Goal: Task Accomplishment & Management: Manage account settings

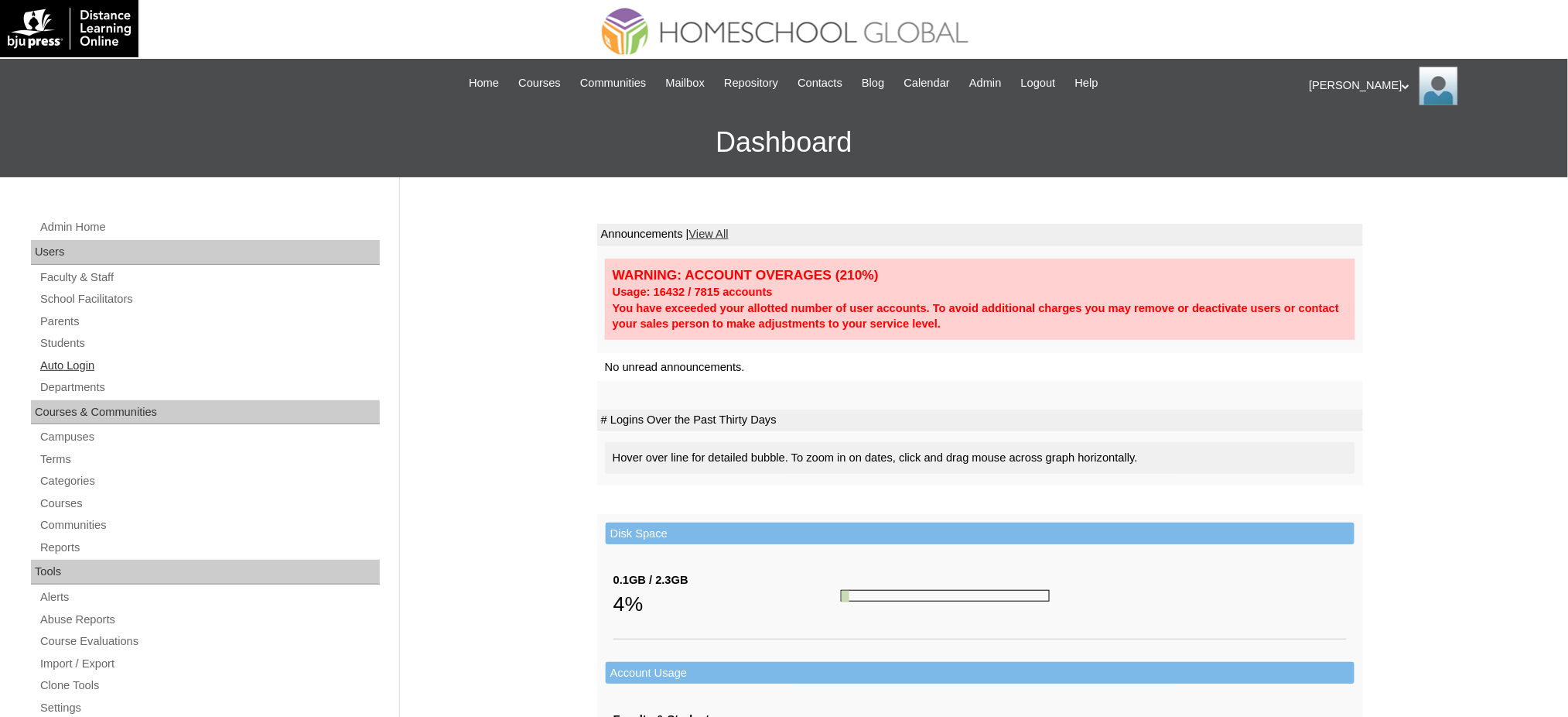
click at [89, 363] on link "Auto Login" at bounding box center [209, 366] width 341 height 19
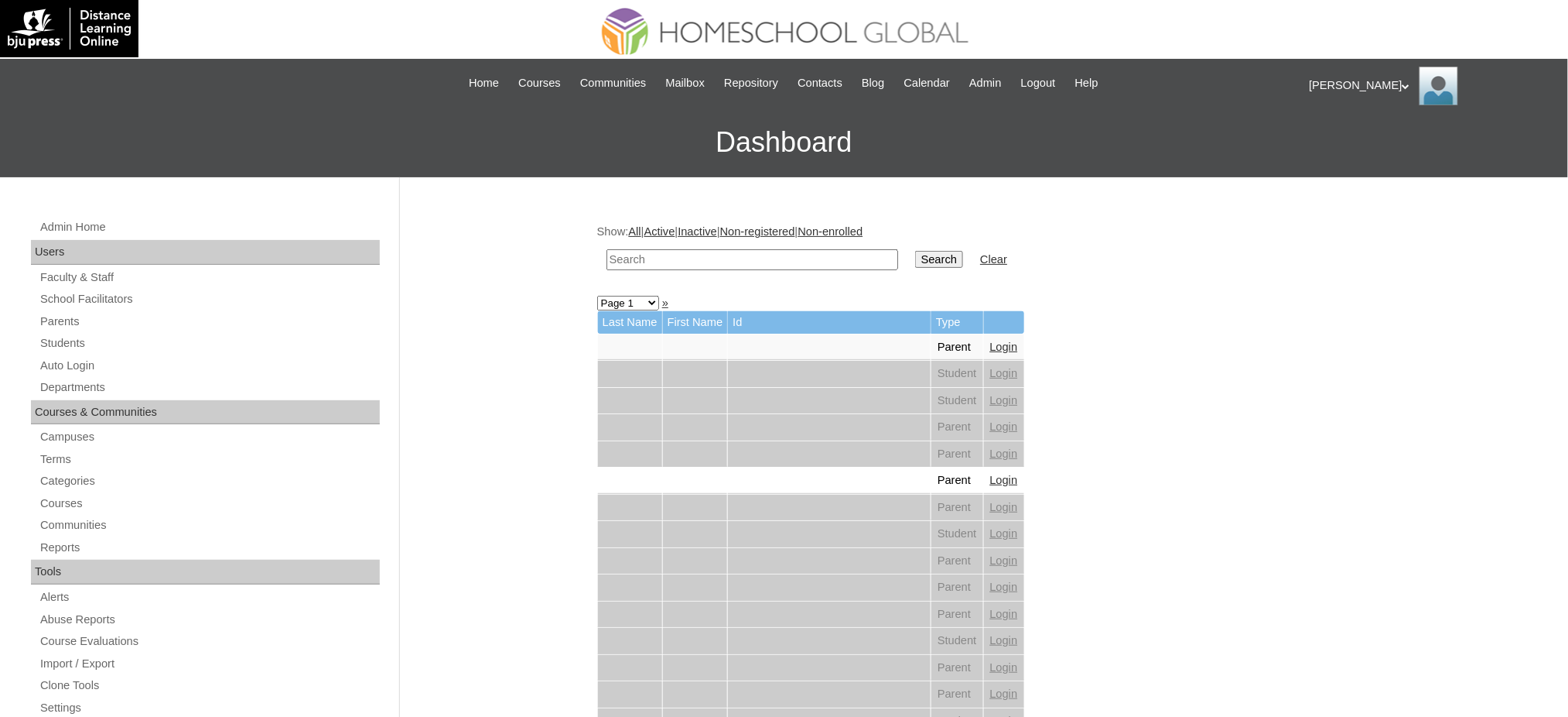
click at [670, 263] on input "text" at bounding box center [752, 260] width 292 height 21
type input "v"
paste input "Dayaon"
type input "Dayaon"
click at [916, 251] on input "Search" at bounding box center [939, 260] width 48 height 17
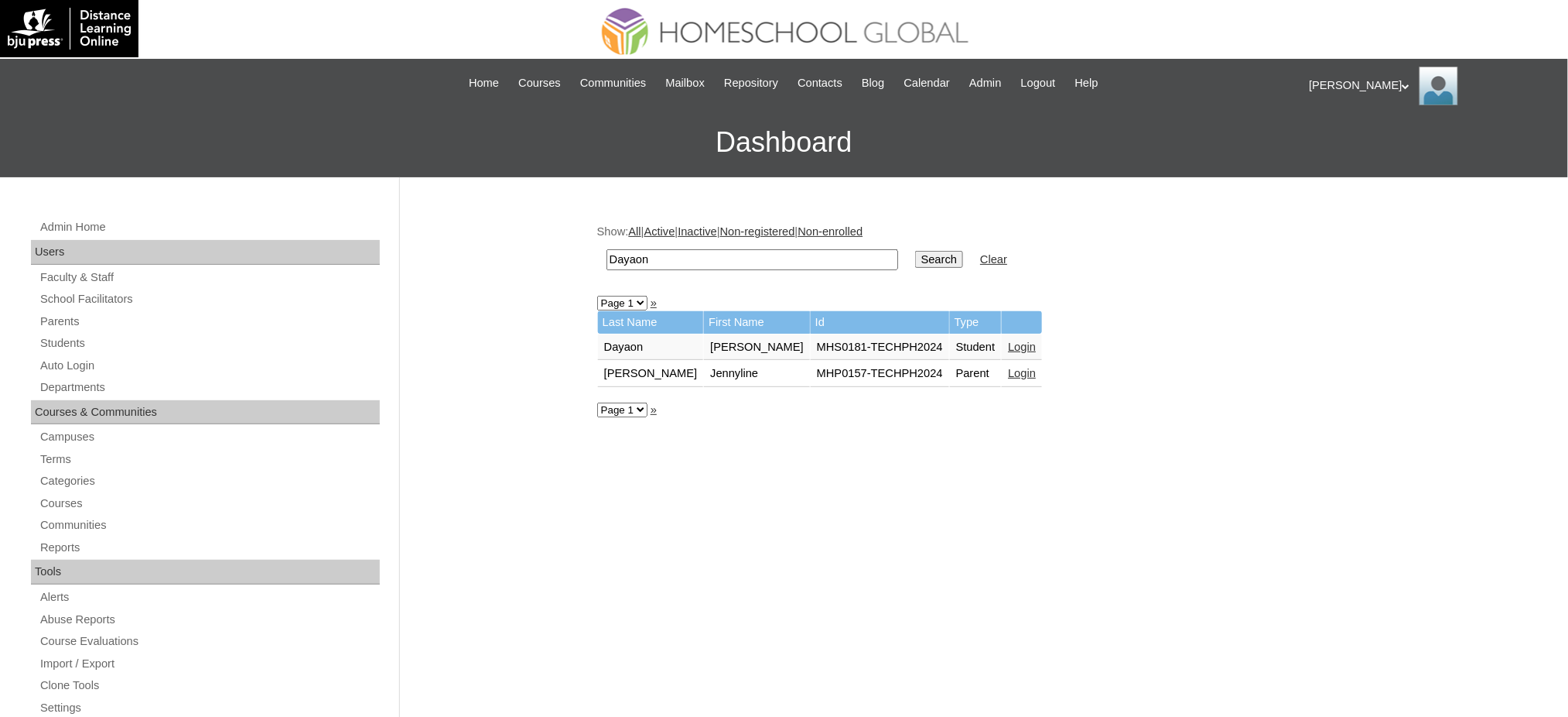
click at [1008, 344] on link "Login" at bounding box center [1022, 347] width 28 height 12
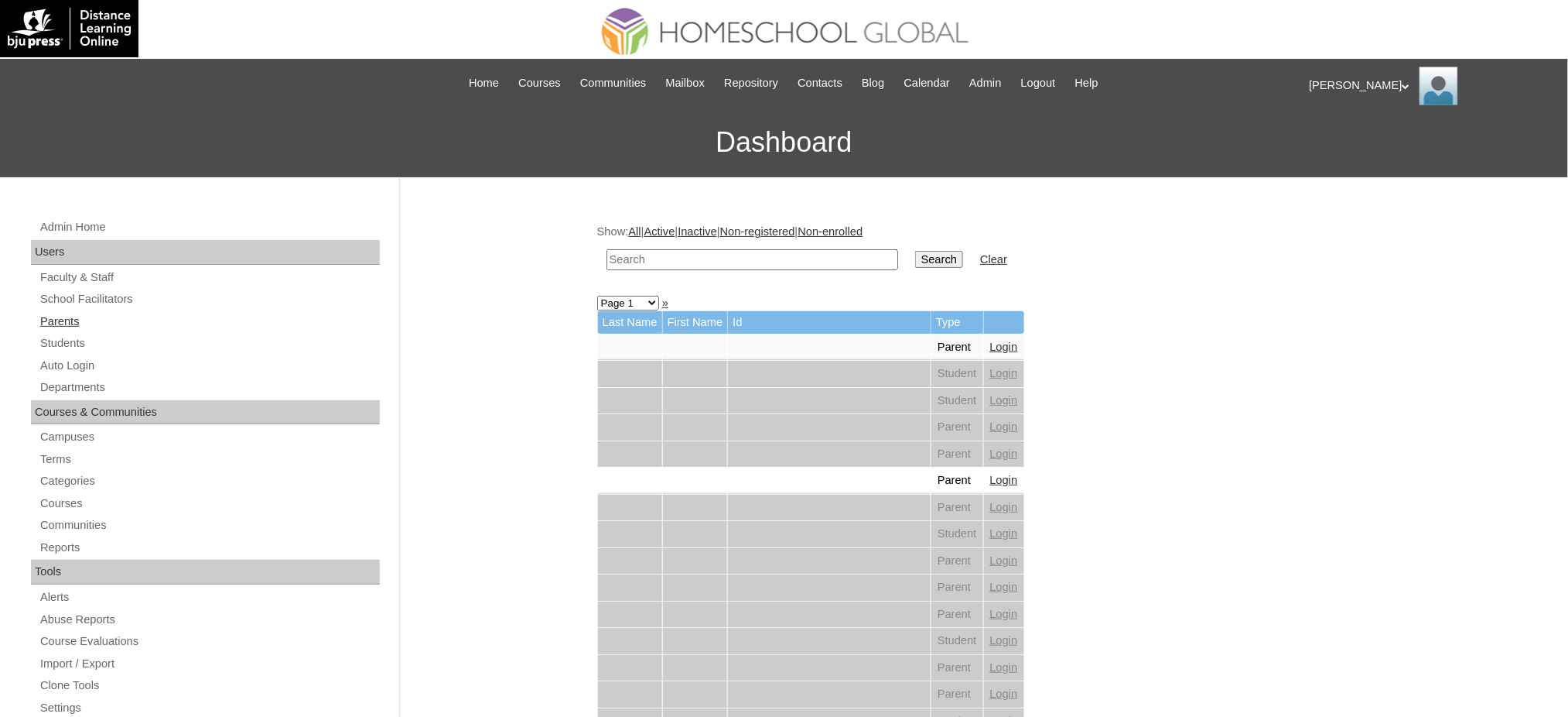
click at [55, 329] on link "Parents" at bounding box center [209, 322] width 341 height 19
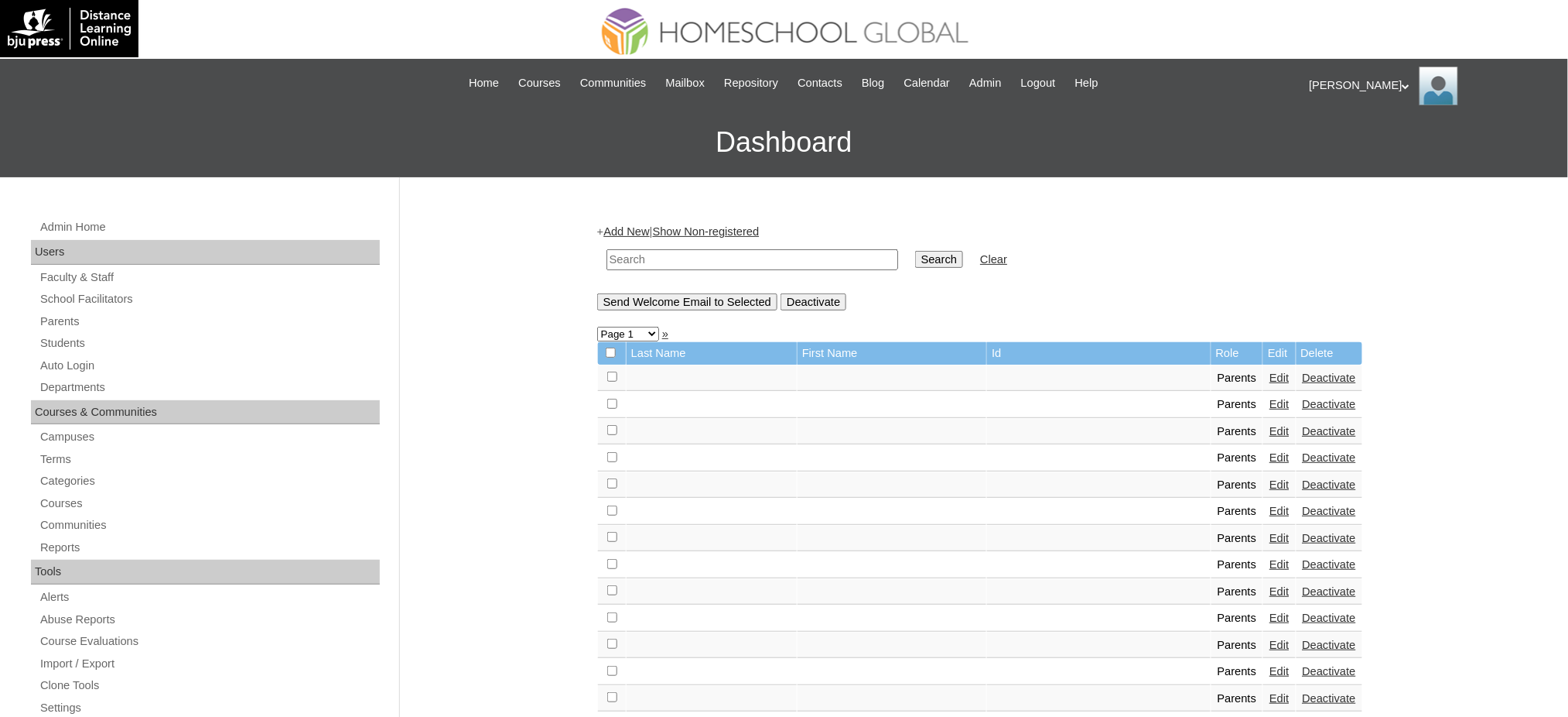
click at [693, 265] on input "text" at bounding box center [752, 260] width 292 height 21
paste input "[EMAIL_ADDRESS][DOMAIN_NAME]"
type input "[EMAIL_ADDRESS][DOMAIN_NAME]"
click at [916, 251] on input "Search" at bounding box center [939, 260] width 48 height 17
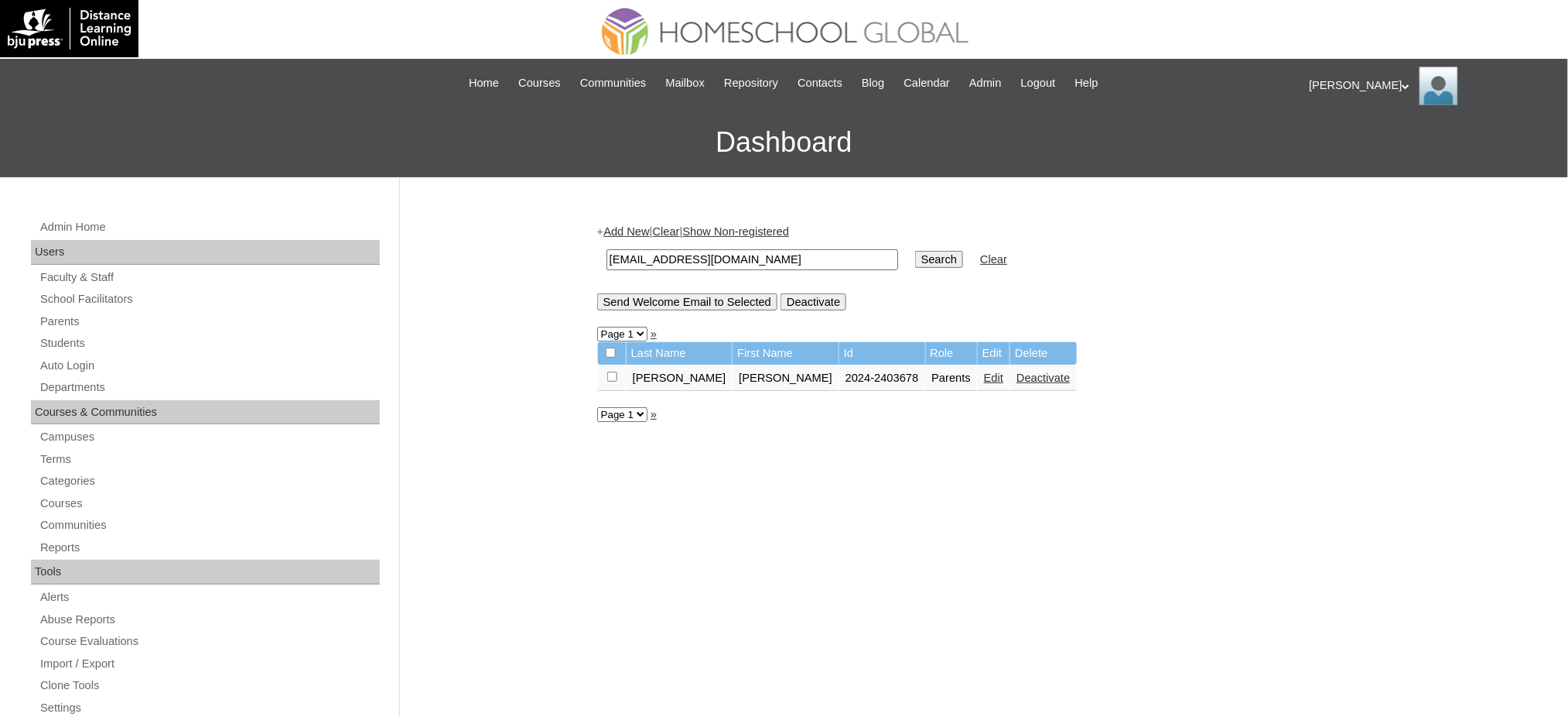
click at [984, 372] on link "Edit" at bounding box center [994, 377] width 19 height 12
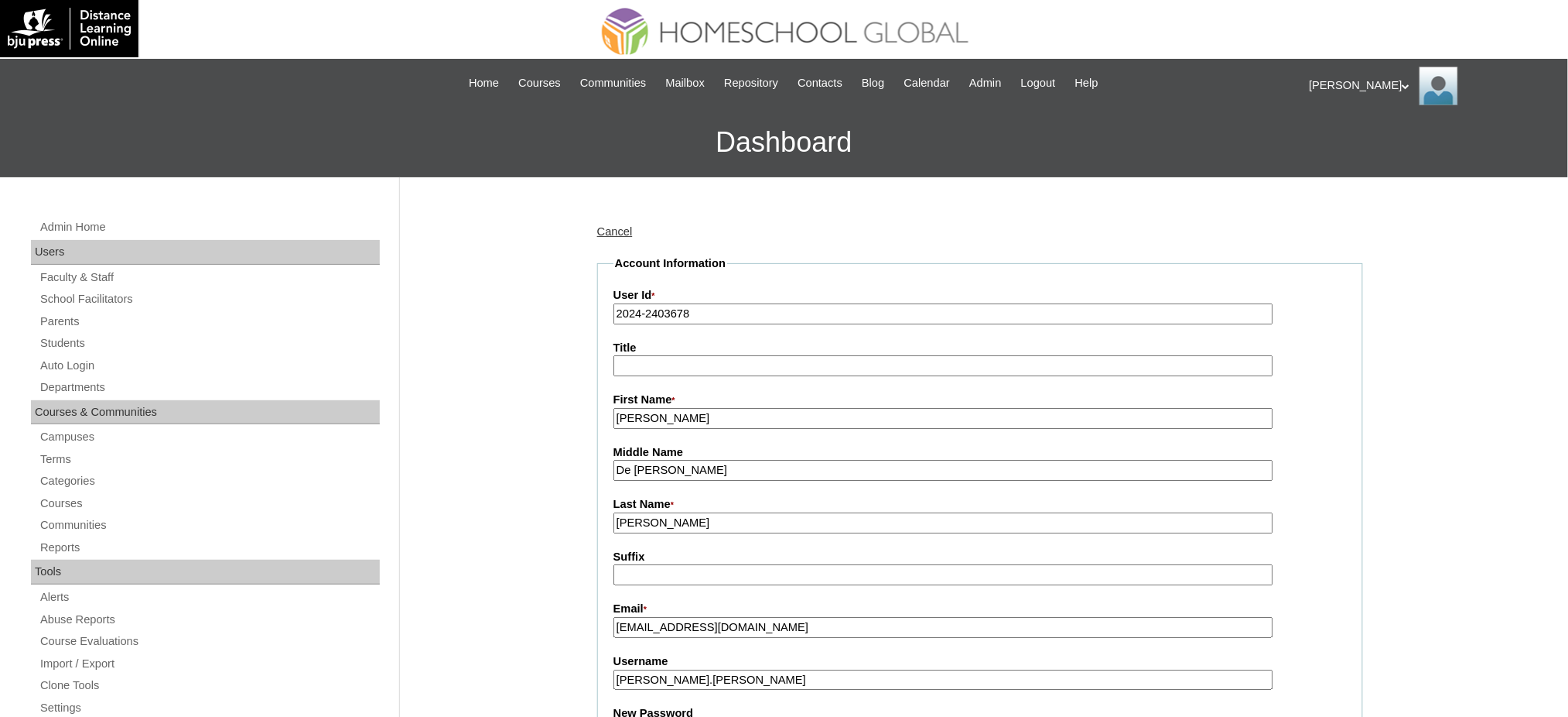
click at [718, 318] on input "2024-2403678" at bounding box center [943, 314] width 660 height 21
paste input "cruzroseanned@gmail.com"
click at [722, 313] on input "cruzroseanned@gmail.com" at bounding box center [943, 314] width 660 height 21
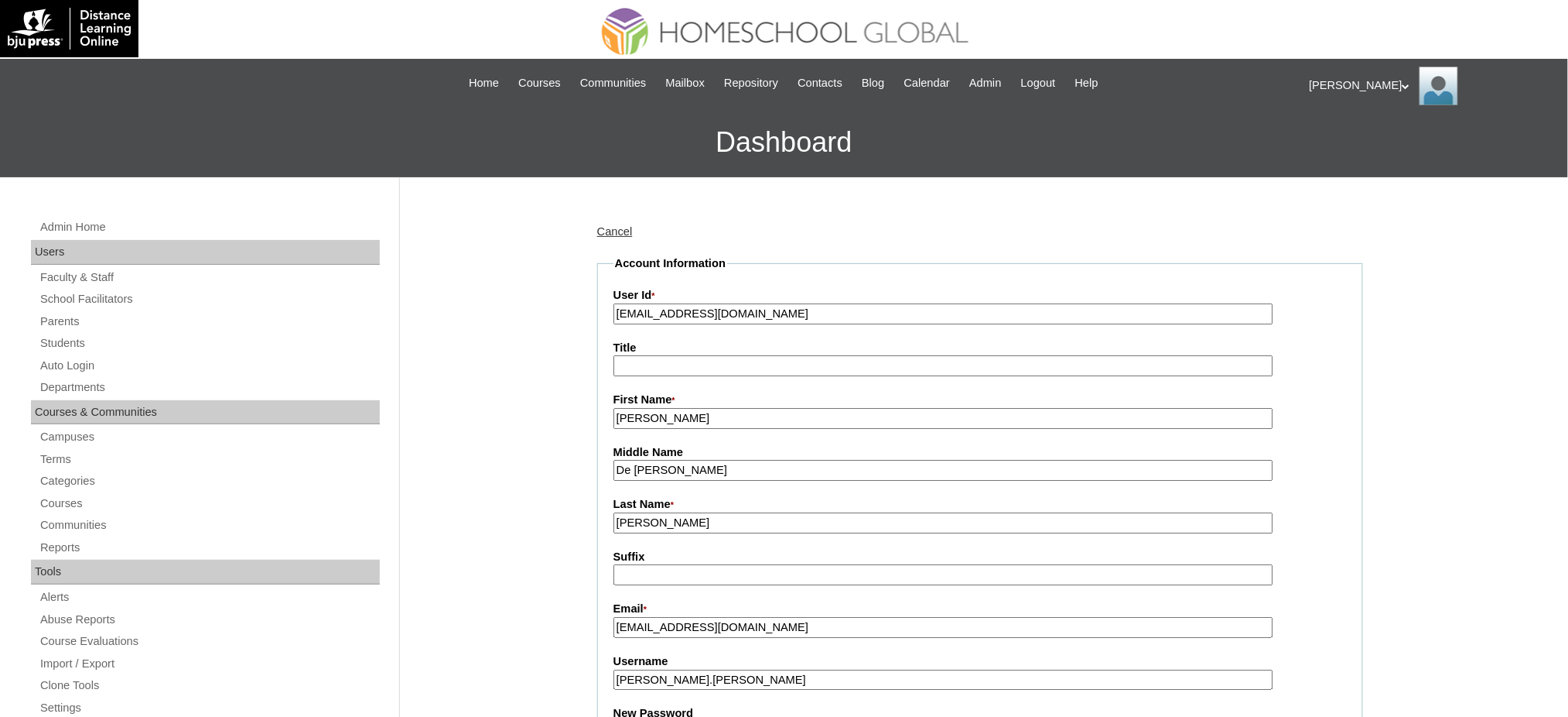
click at [722, 313] on input "cruzroseanned@gmail.com" at bounding box center [943, 314] width 660 height 21
paste input "MHP0149-TECHPH2025"
type input "MHP0149-TECHPH2025"
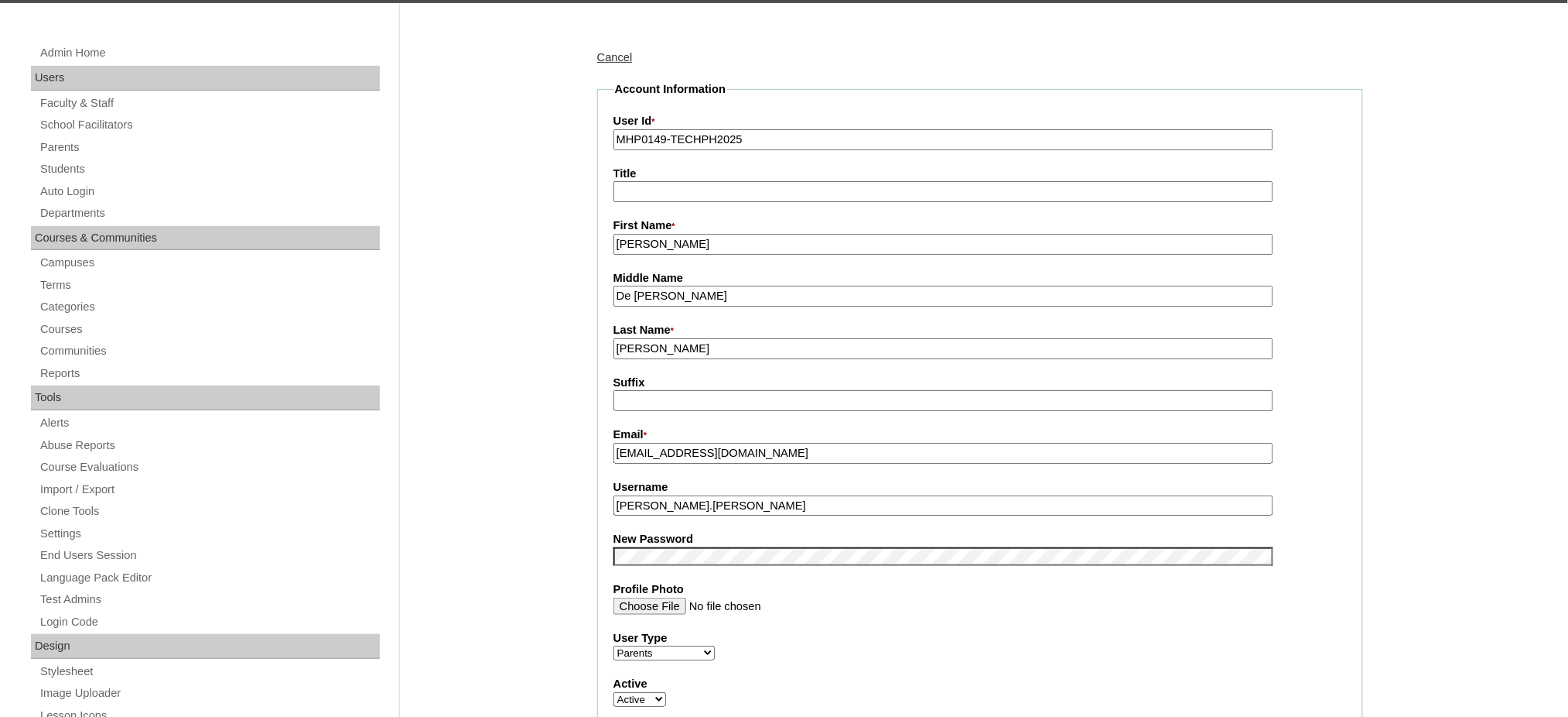
scroll to position [206, 0]
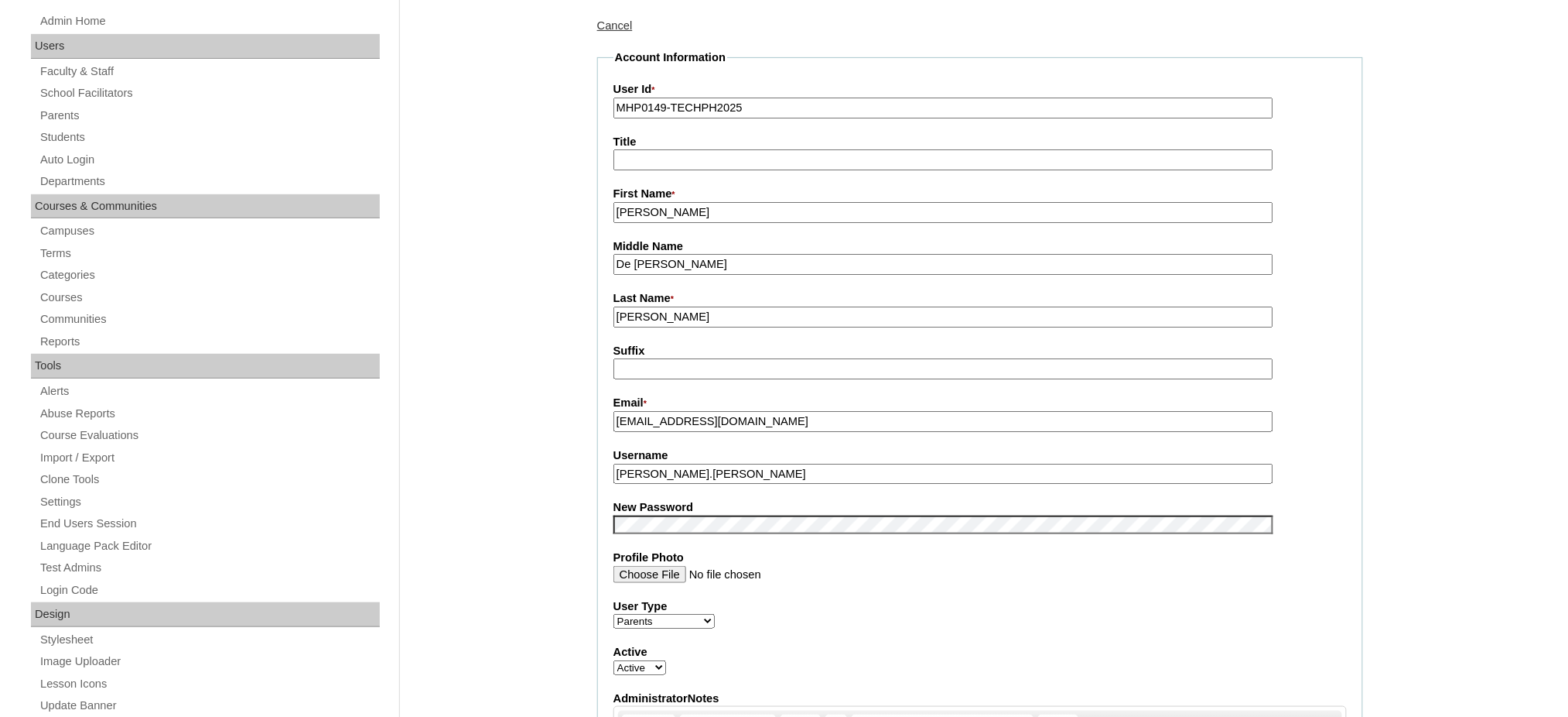
click at [673, 468] on input "roseanne.cruz" at bounding box center [943, 474] width 660 height 21
paste input "cruzD2025"
type input "cruzD2025"
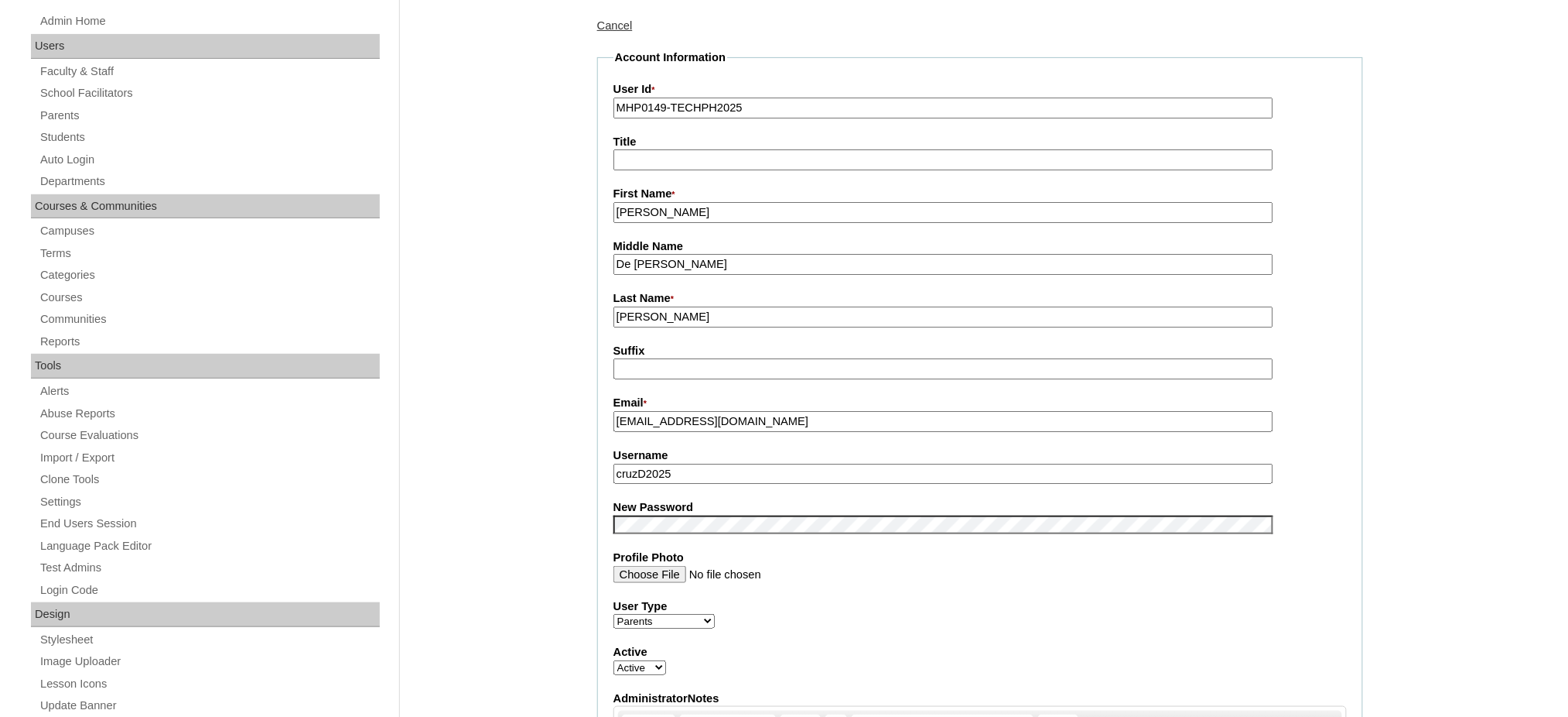
click at [688, 162] on input "Title" at bounding box center [943, 160] width 660 height 21
type input "Ms."
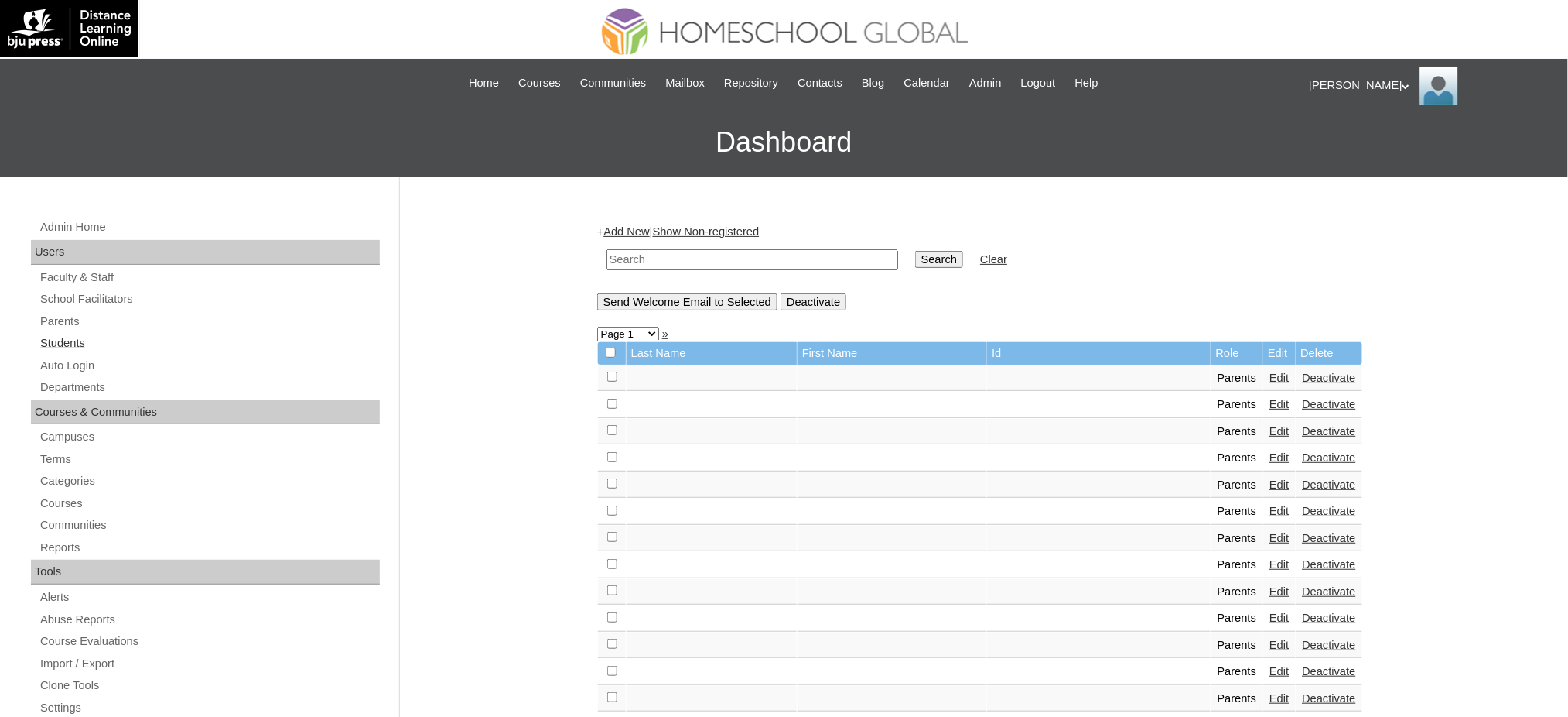
click at [60, 345] on link "Students" at bounding box center [209, 343] width 341 height 19
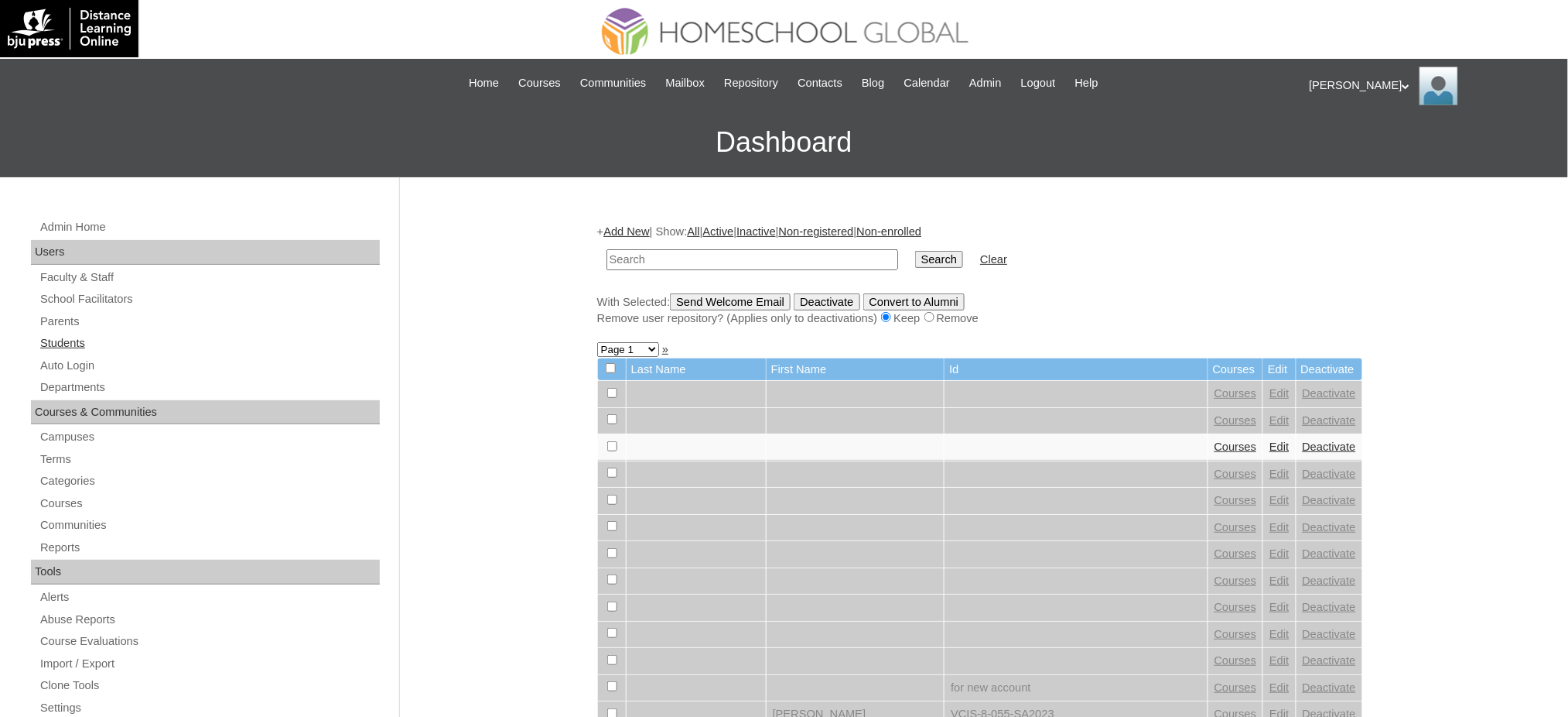
click at [76, 343] on link "Students" at bounding box center [209, 343] width 341 height 19
drag, startPoint x: 0, startPoint y: 0, endPoint x: 707, endPoint y: 258, distance: 752.6
click at [707, 258] on input "text" at bounding box center [752, 260] width 292 height 21
type input "[PERSON_NAME]"
click at [916, 259] on input "Search" at bounding box center [939, 260] width 48 height 17
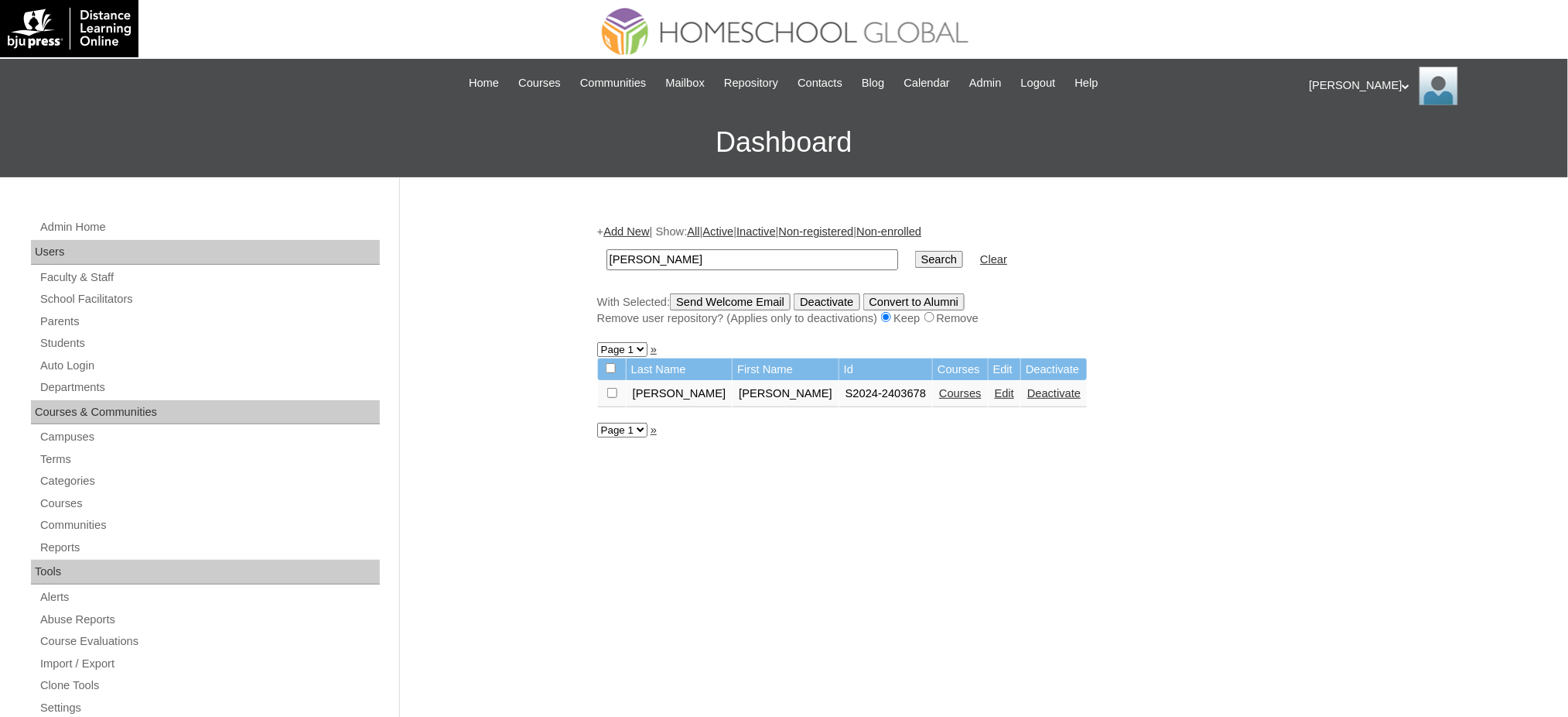
click at [995, 393] on link "Edit" at bounding box center [1004, 393] width 19 height 12
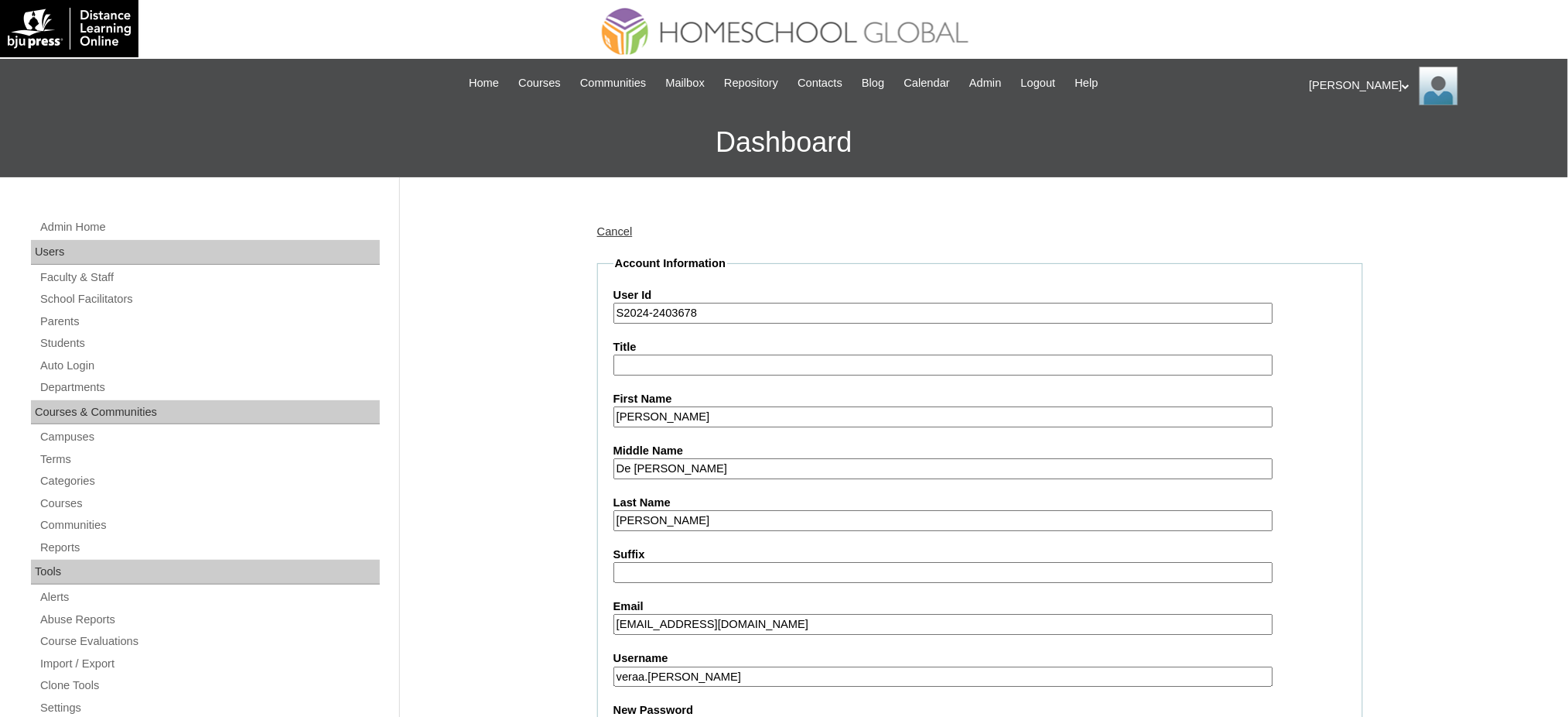
click at [729, 314] on input "S2024-2403678" at bounding box center [943, 313] width 660 height 21
paste input "MHS00192-TECHPH2025"
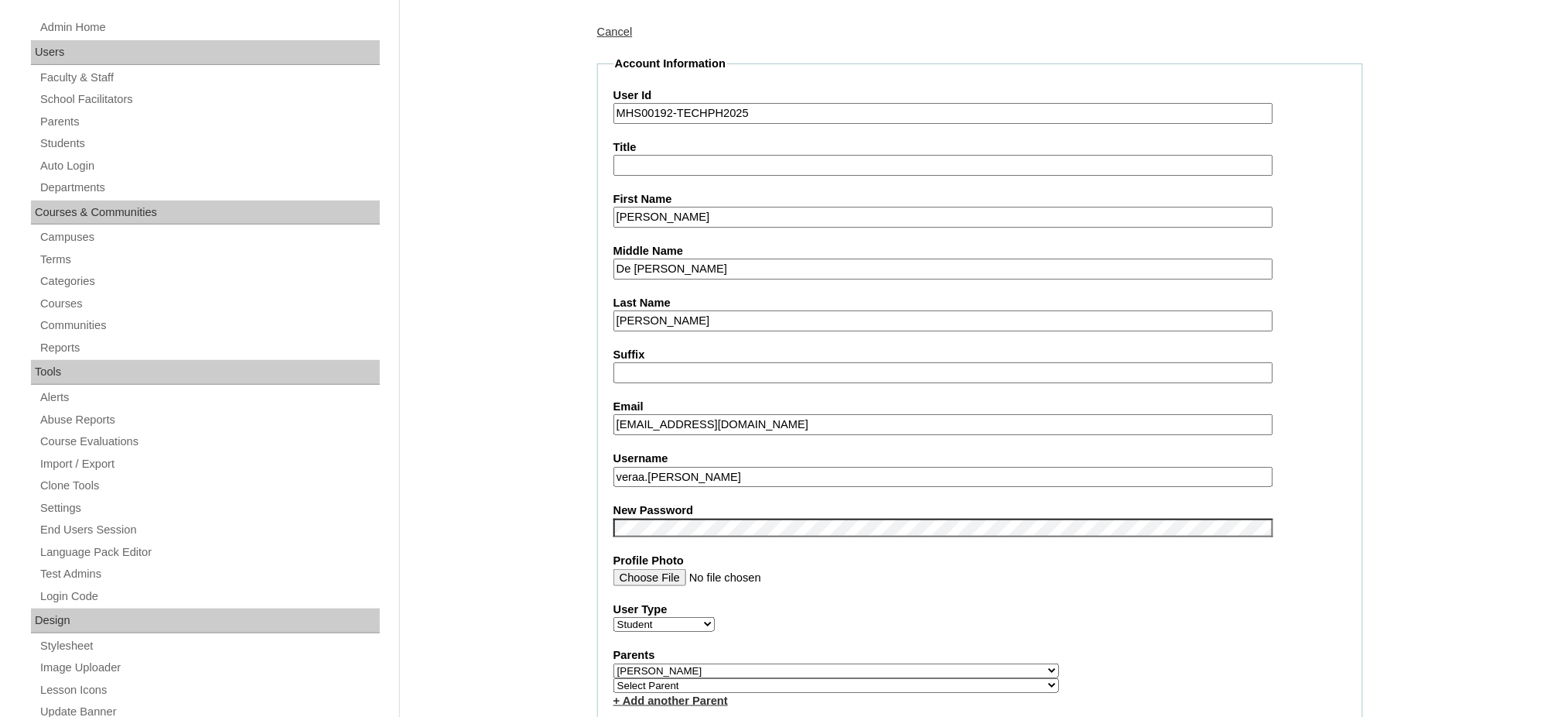
scroll to position [206, 0]
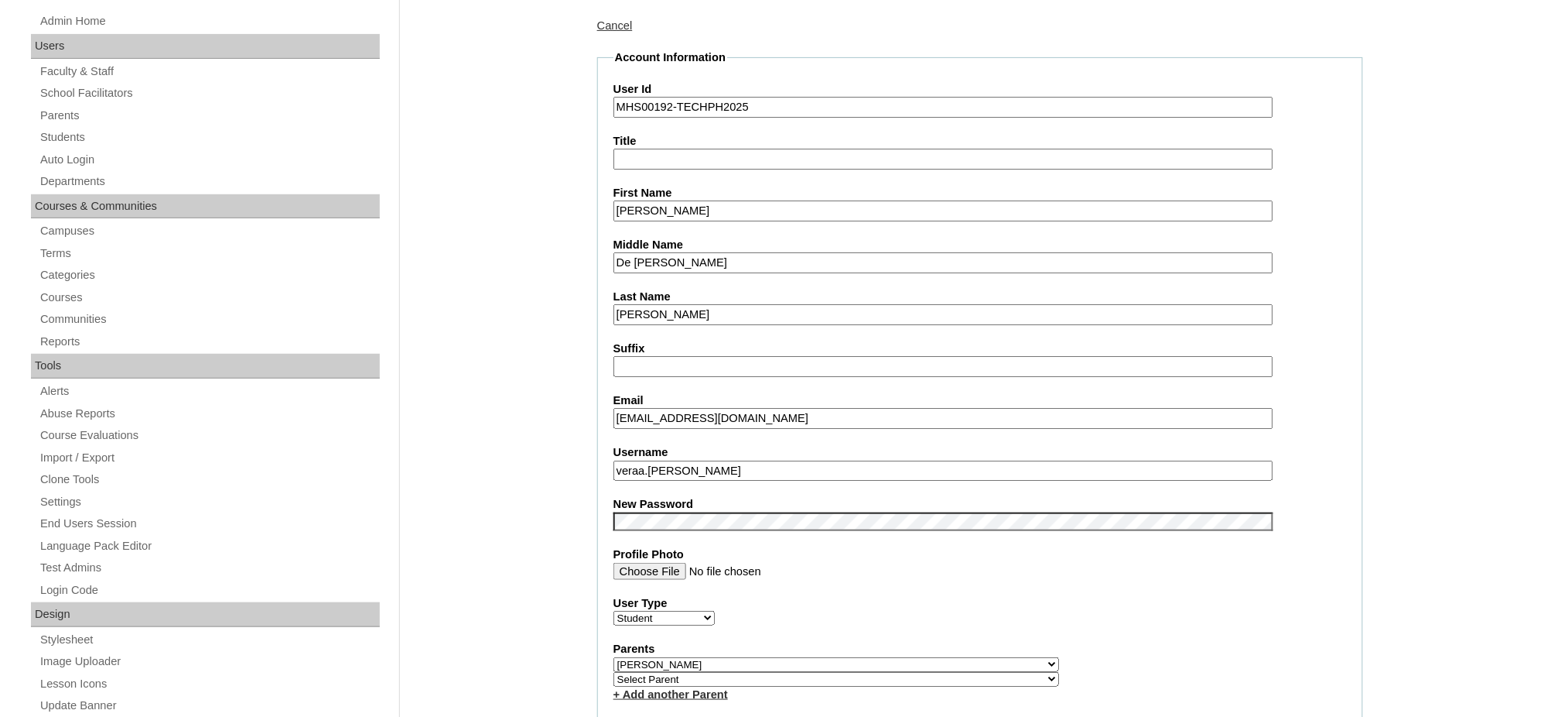
type input "MHS00192-TECHPH2025"
click at [691, 413] on input "cruzroseanned@gmail.com" at bounding box center [943, 418] width 660 height 21
click at [679, 461] on input "veraa.cruz" at bounding box center [943, 471] width 660 height 21
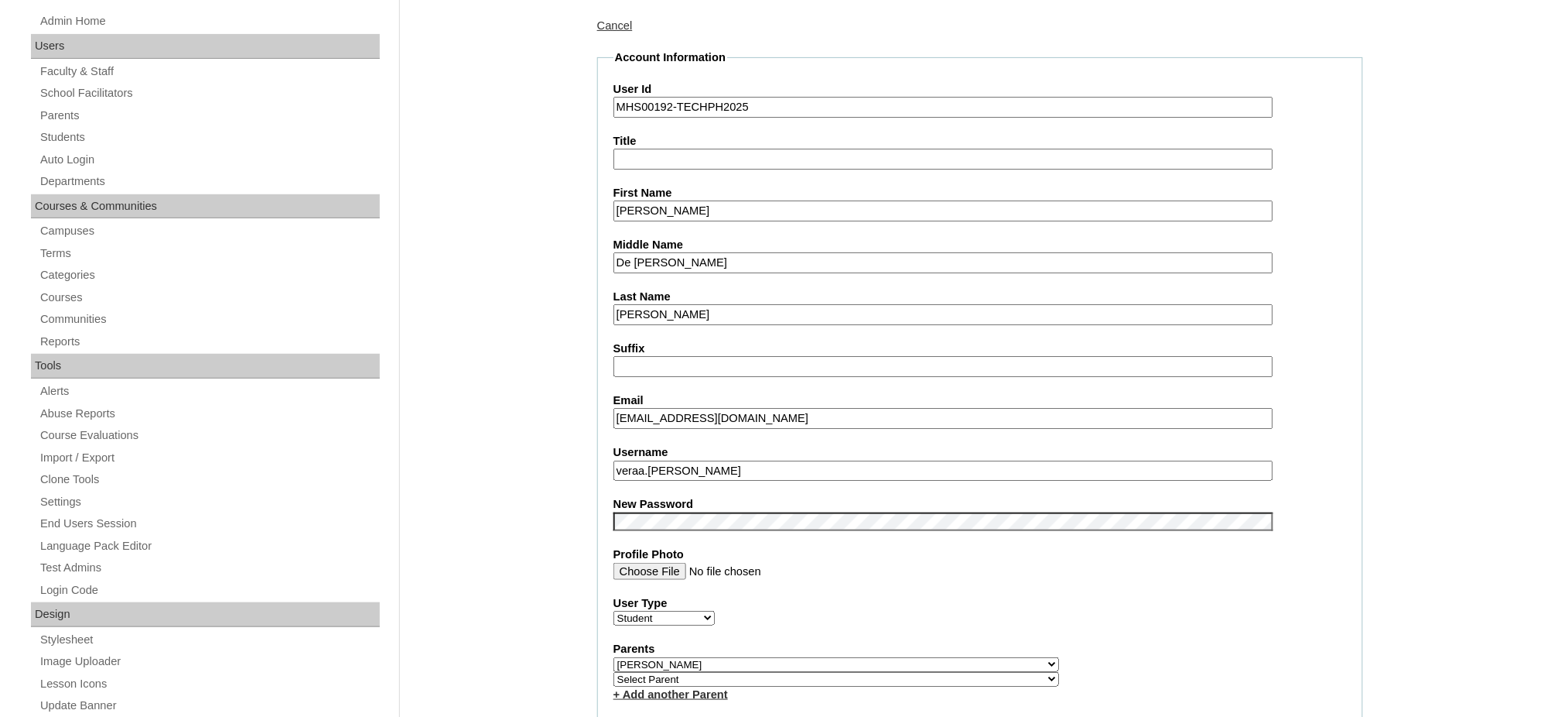
click at [679, 461] on input "veraa.cruz" at bounding box center [943, 471] width 660 height 21
paste input "text"
type input "veracruz"
click at [671, 205] on input "Vera Abigael" at bounding box center [943, 211] width 660 height 21
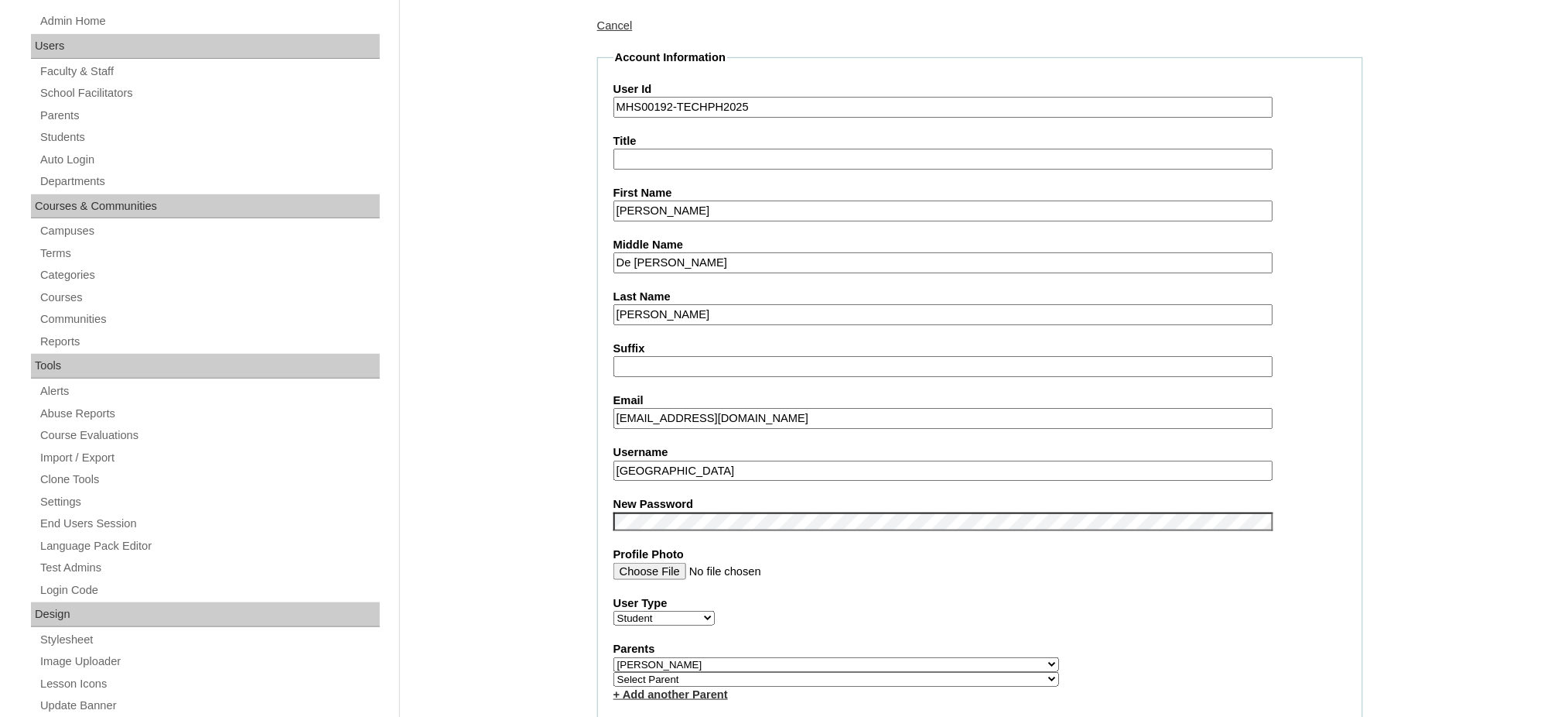
click at [671, 205] on input "Vera Abigael" at bounding box center [943, 211] width 660 height 21
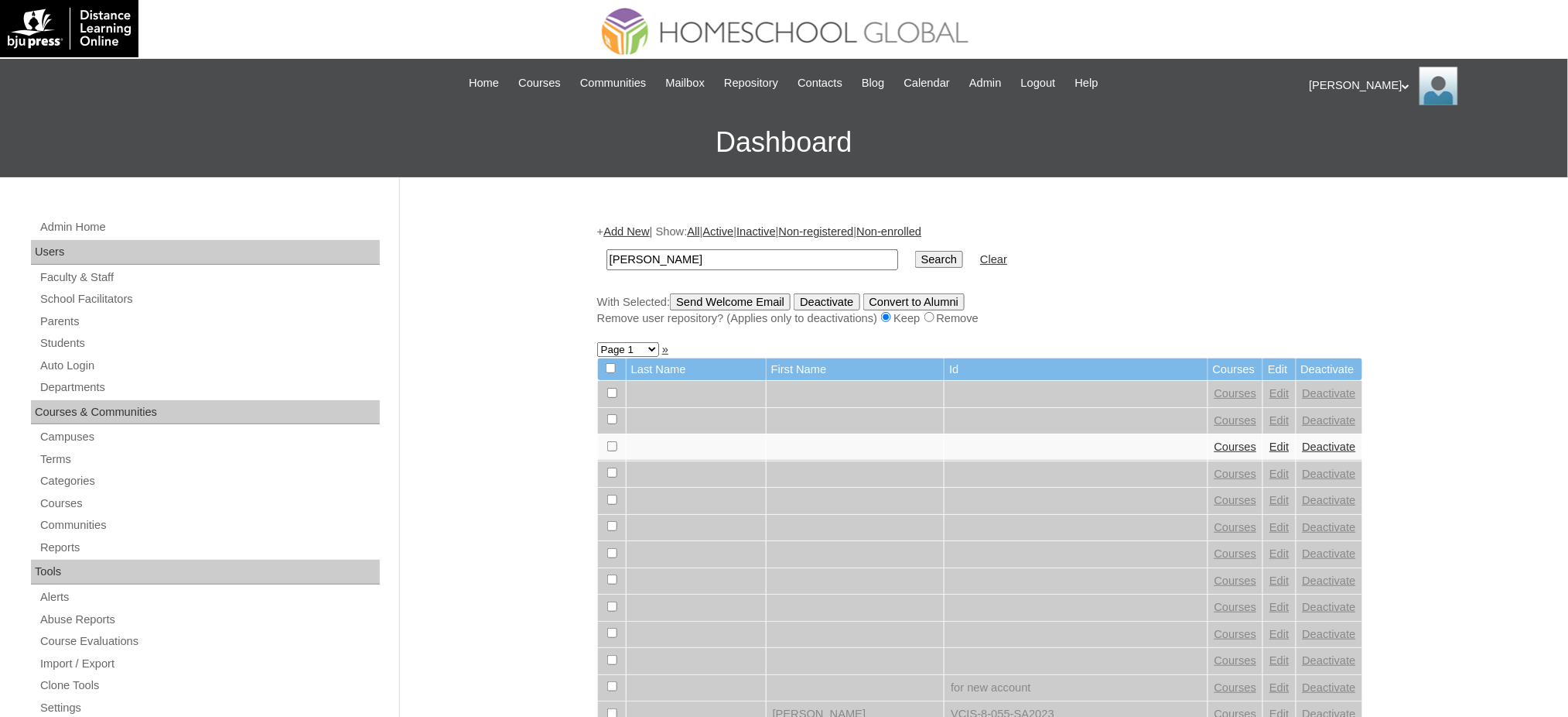
type input "[PERSON_NAME]"
click at [916, 256] on input "Search" at bounding box center [939, 260] width 48 height 17
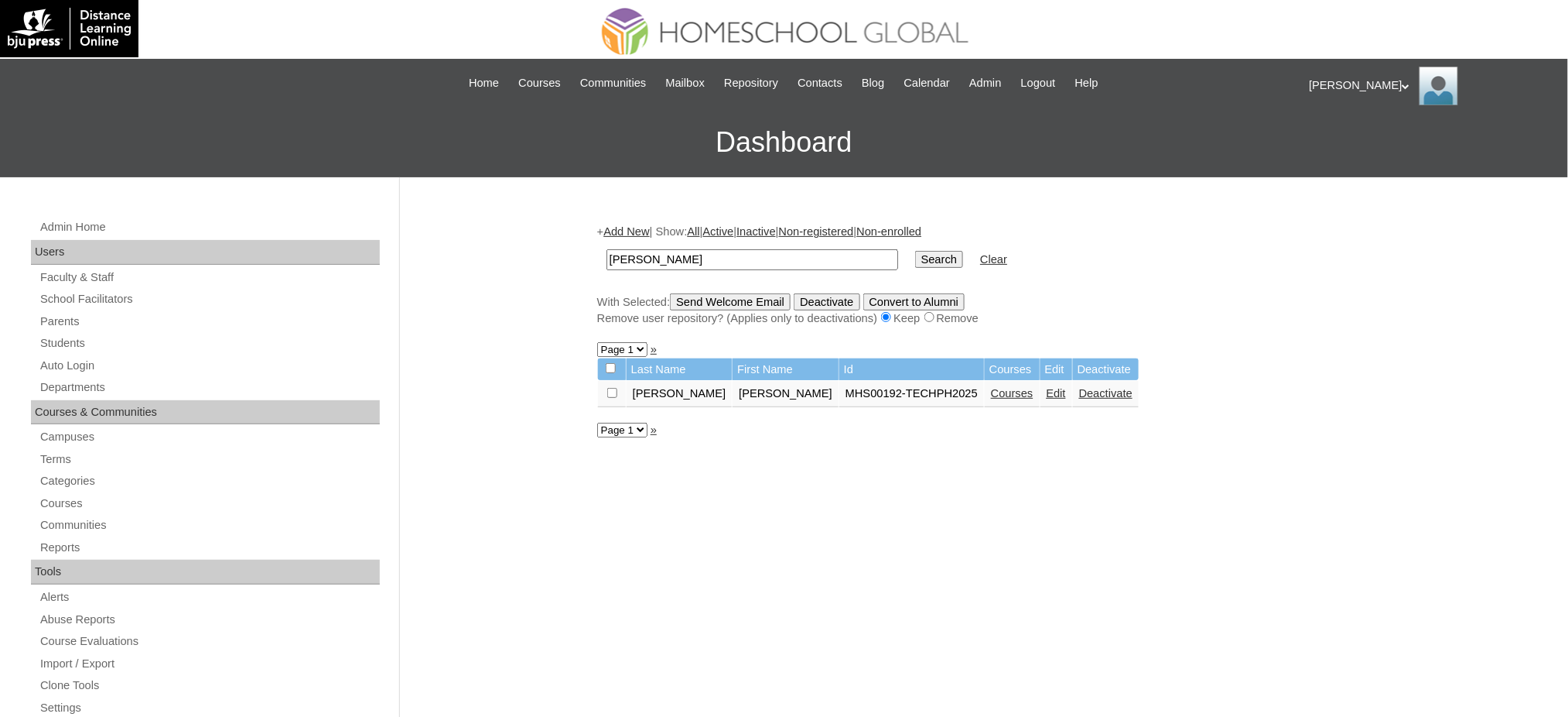
click at [985, 394] on td "Courses" at bounding box center [1012, 394] width 55 height 26
click at [991, 391] on link "Courses" at bounding box center [1012, 393] width 43 height 12
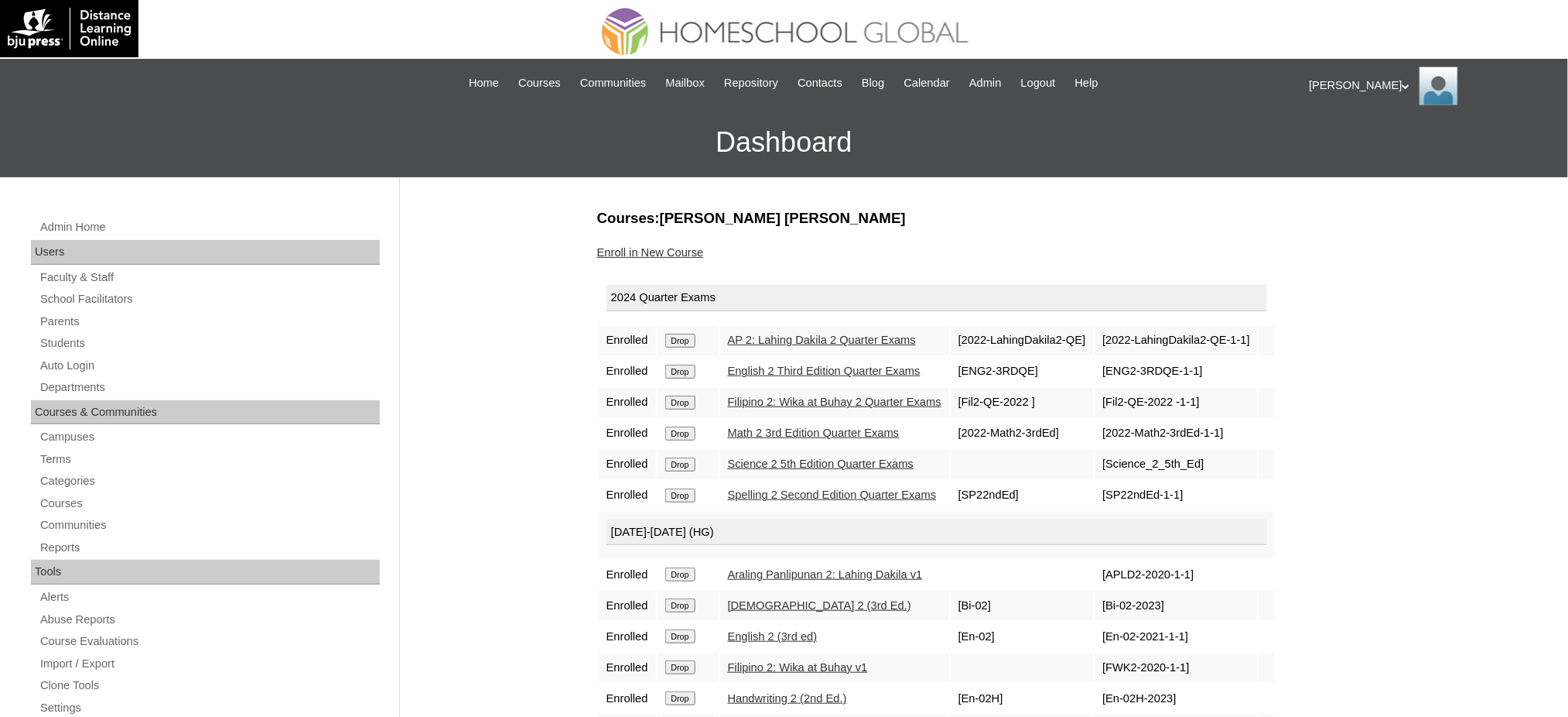
click at [684, 339] on input "Drop" at bounding box center [680, 341] width 30 height 14
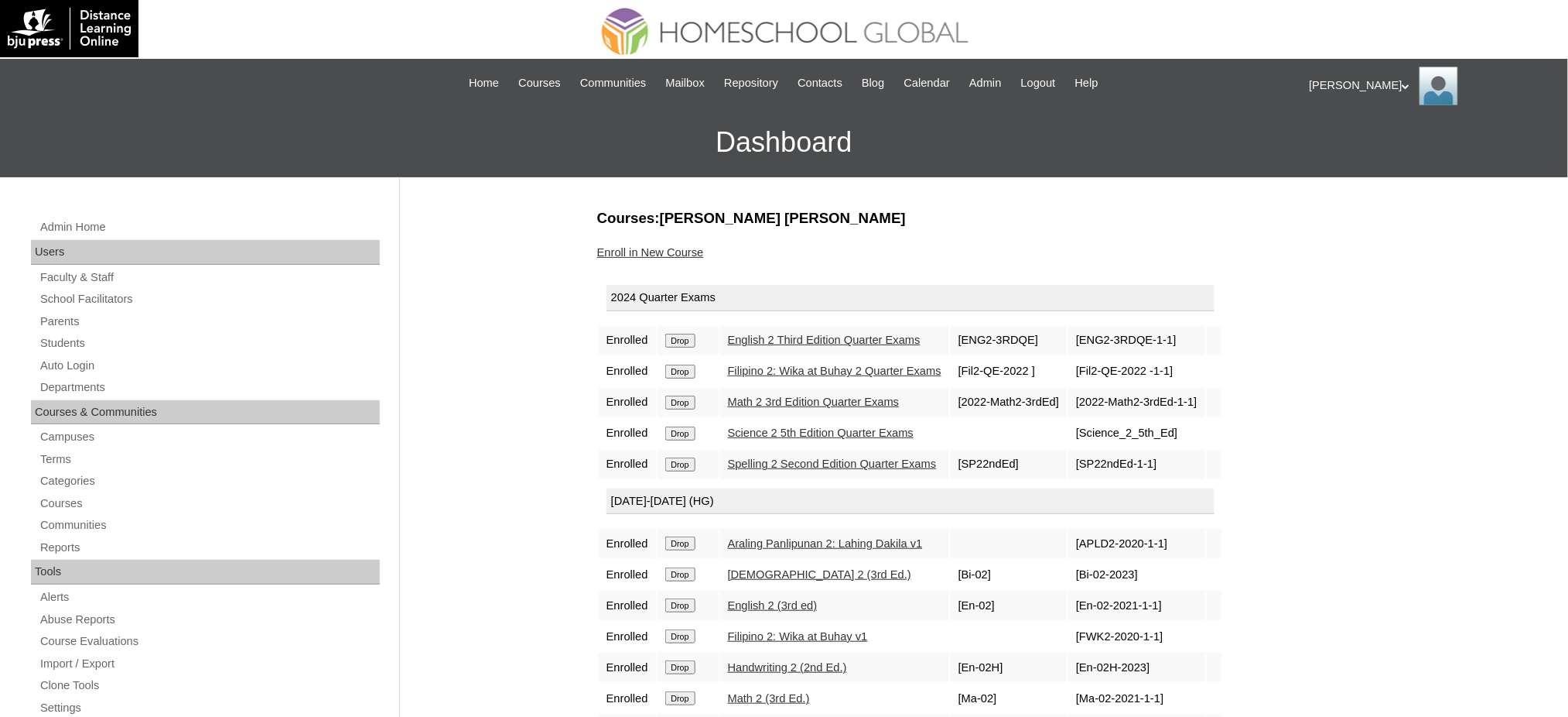
click at [679, 342] on input "Drop" at bounding box center [680, 341] width 30 height 14
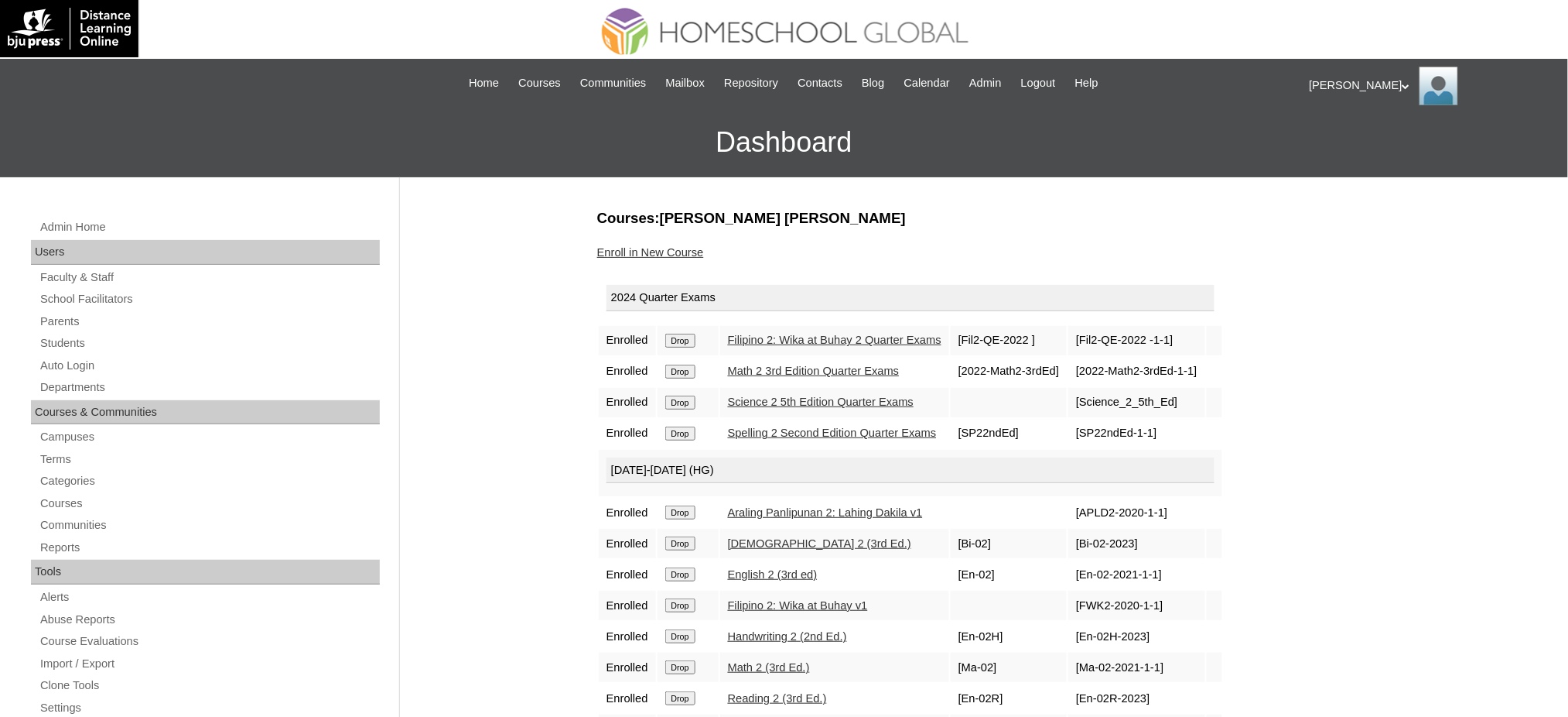
click at [672, 340] on input "Drop" at bounding box center [680, 341] width 30 height 14
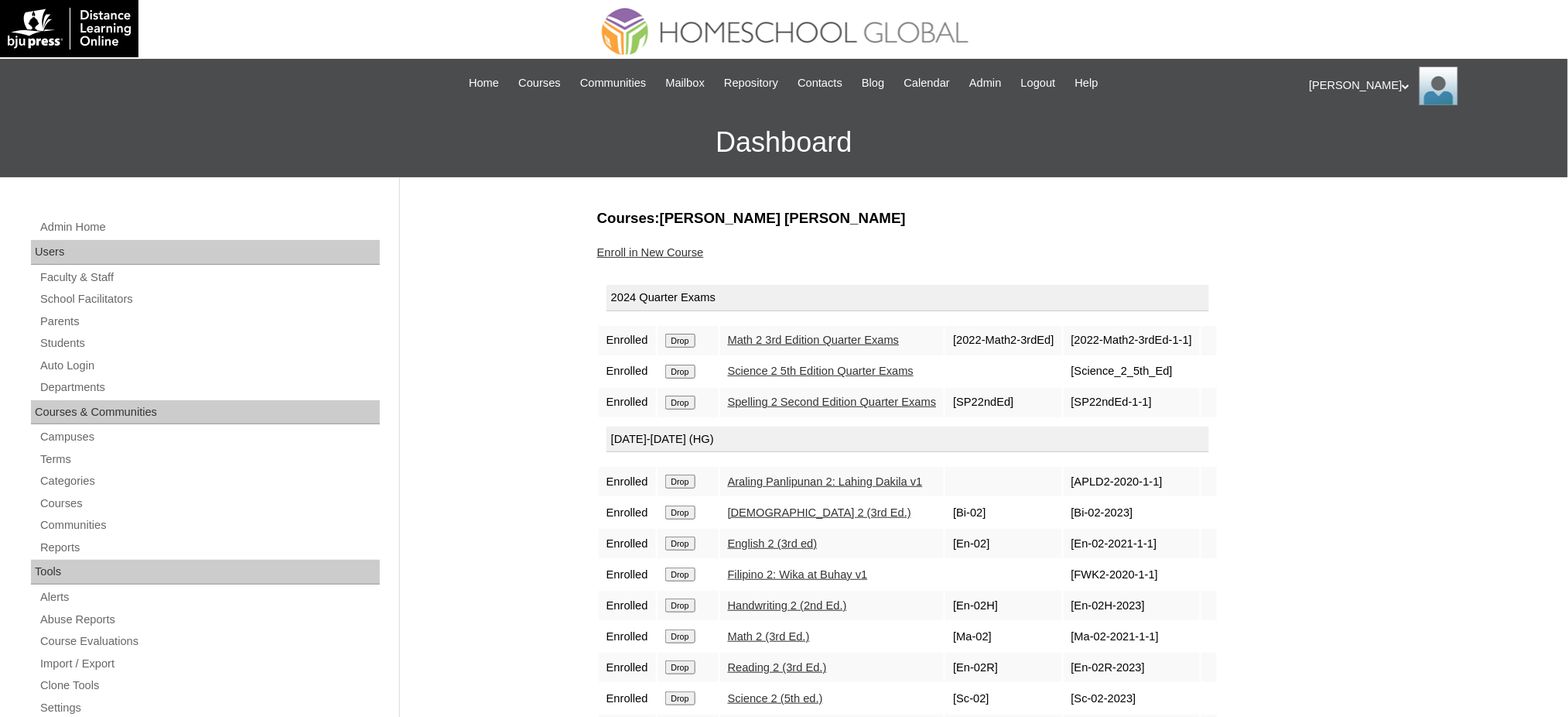
click at [689, 339] on input "Drop" at bounding box center [680, 341] width 30 height 14
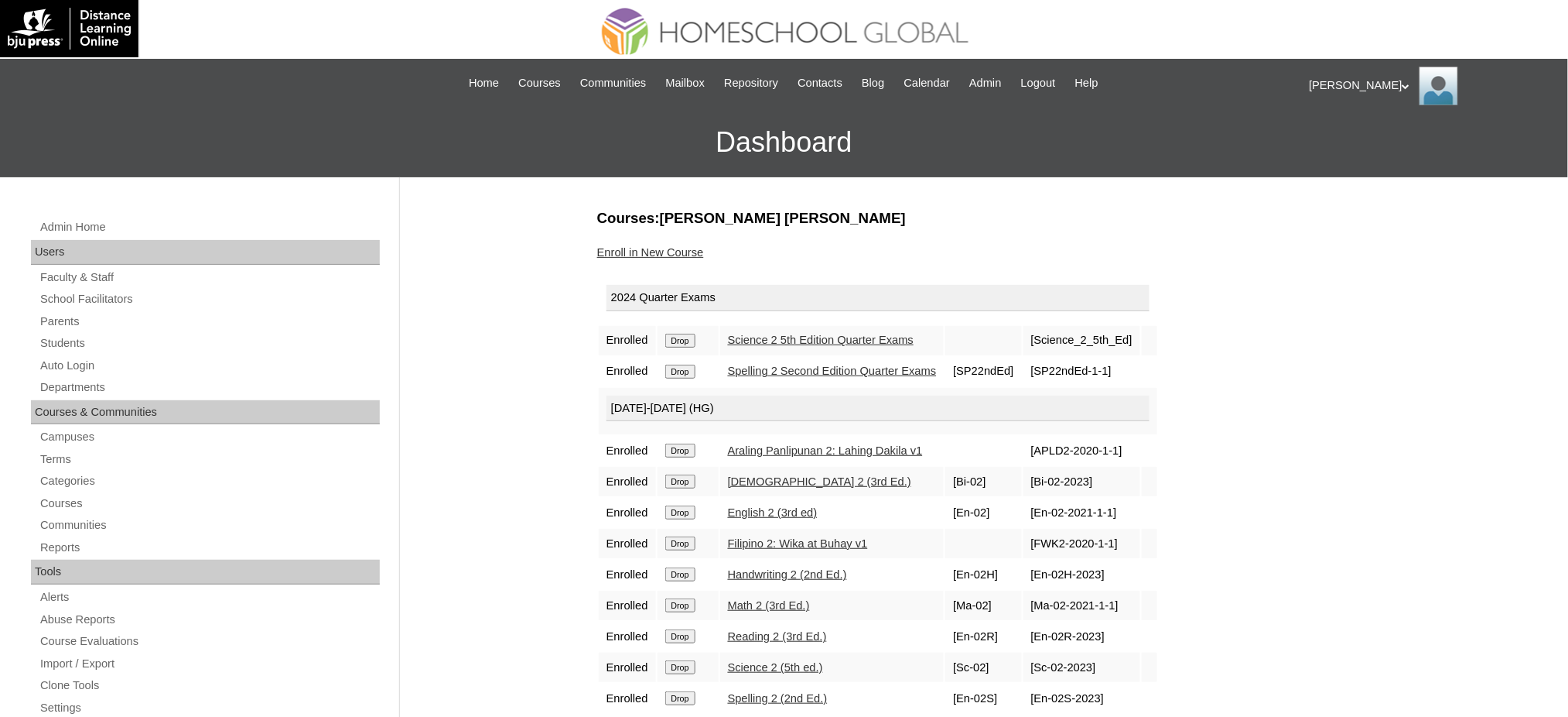
click at [685, 338] on input "Drop" at bounding box center [680, 341] width 30 height 14
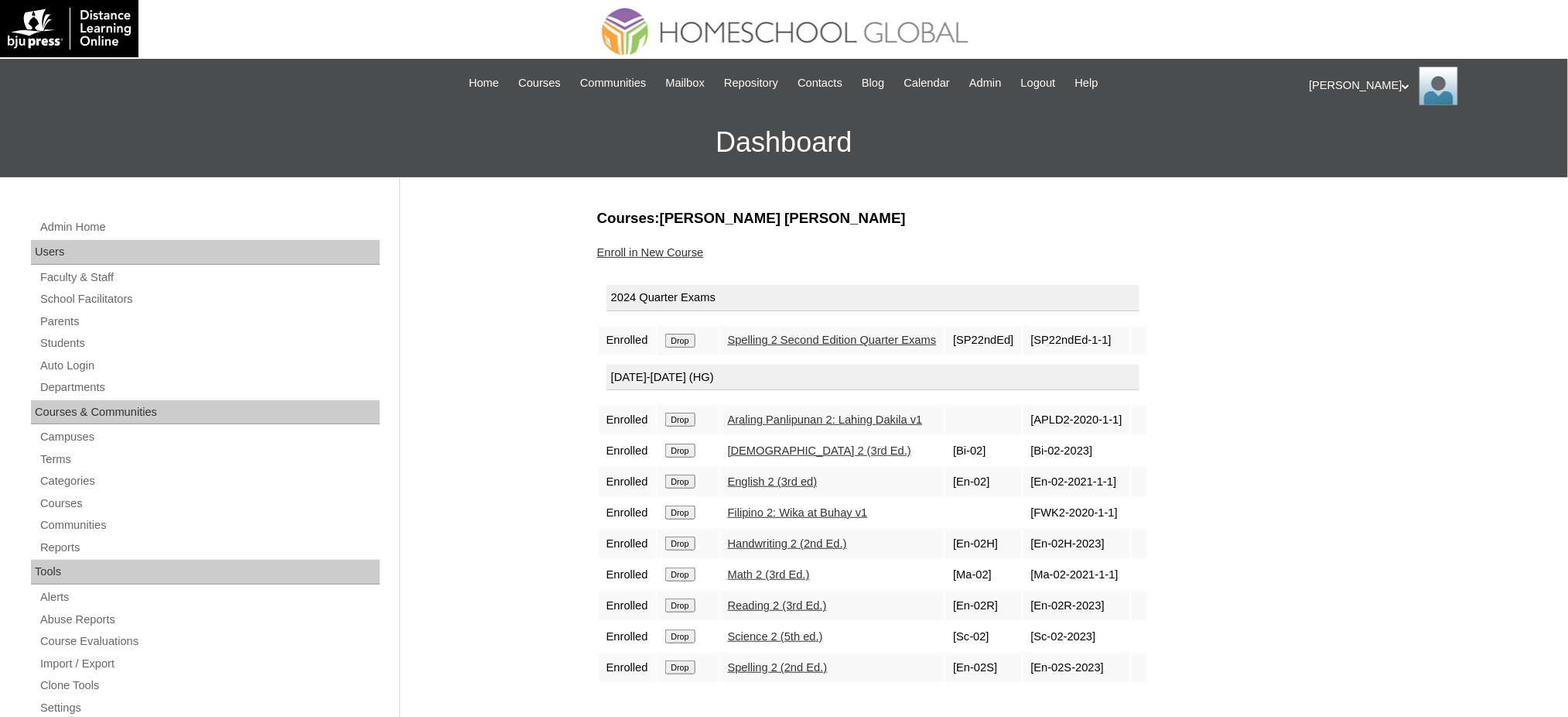
click at [687, 342] on input "Drop" at bounding box center [680, 341] width 30 height 14
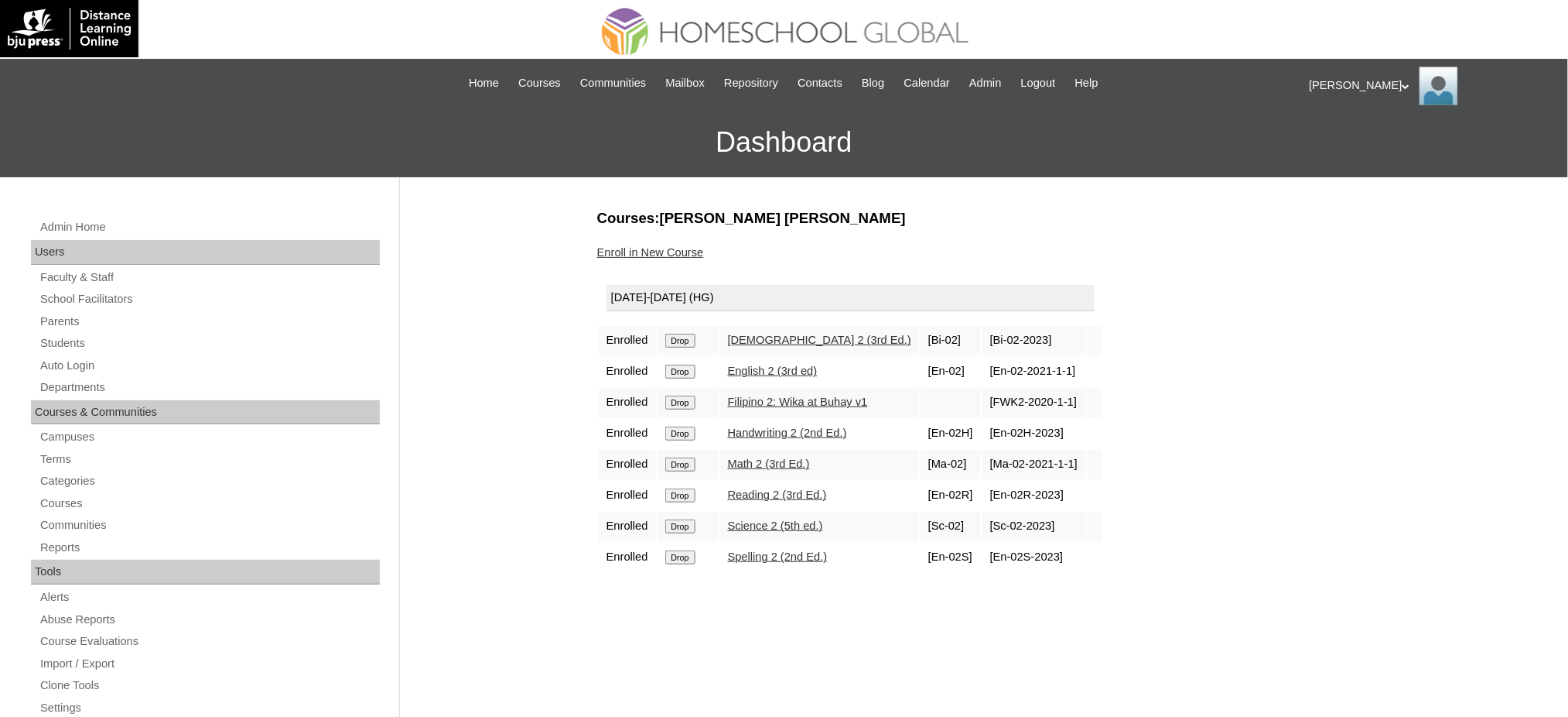
click at [685, 337] on input "Drop" at bounding box center [680, 341] width 30 height 14
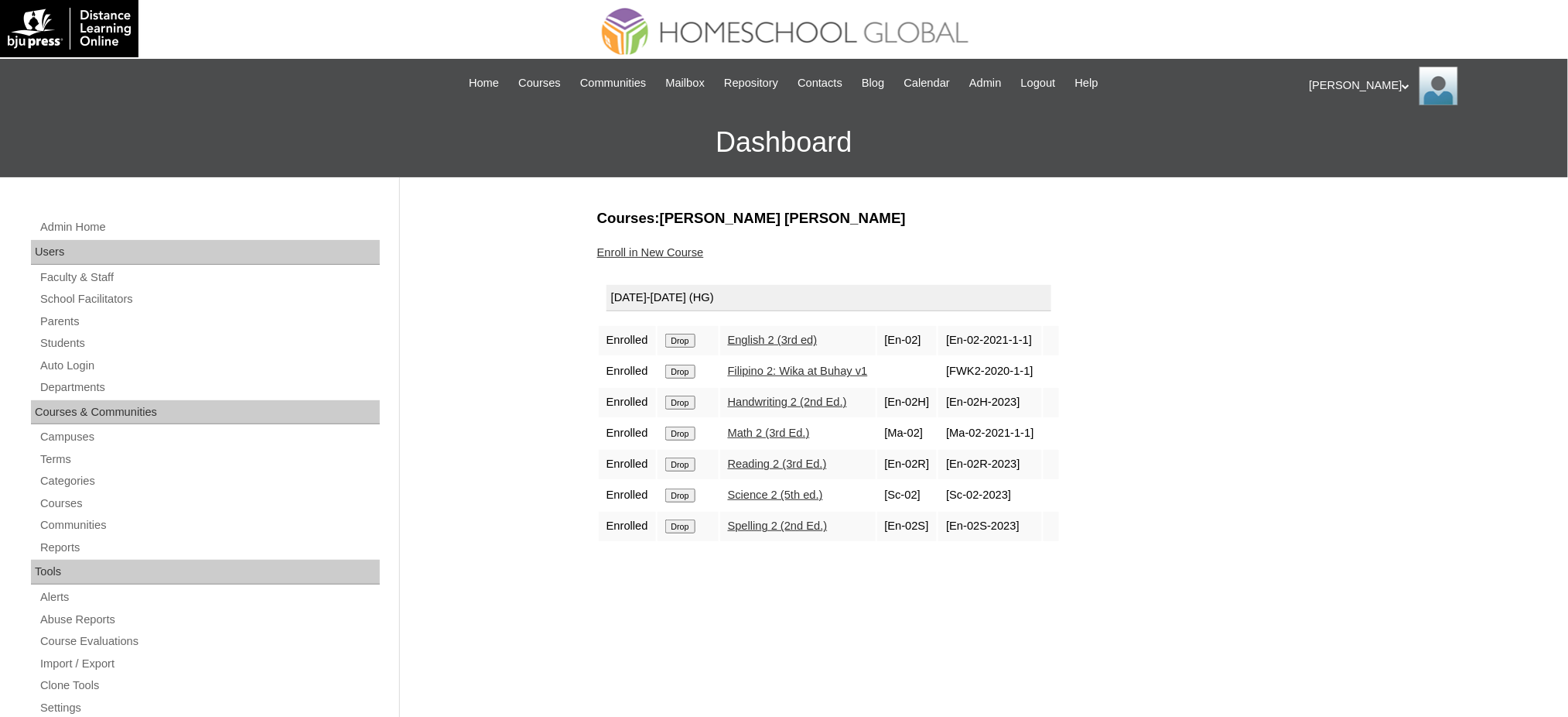
drag, startPoint x: 682, startPoint y: 340, endPoint x: 891, endPoint y: 67, distance: 343.8
click at [682, 339] on input "Drop" at bounding box center [680, 341] width 30 height 14
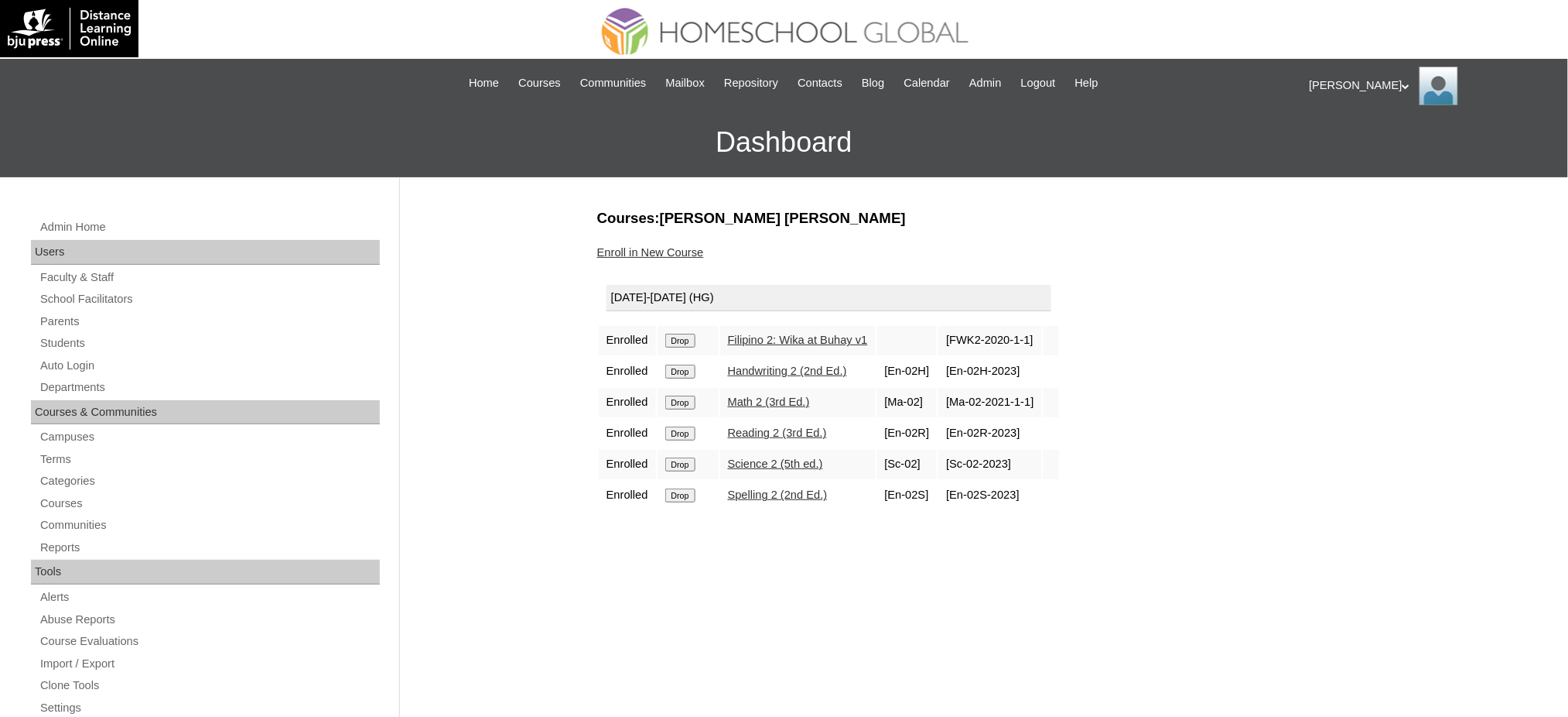
click at [676, 338] on input "Drop" at bounding box center [680, 341] width 30 height 14
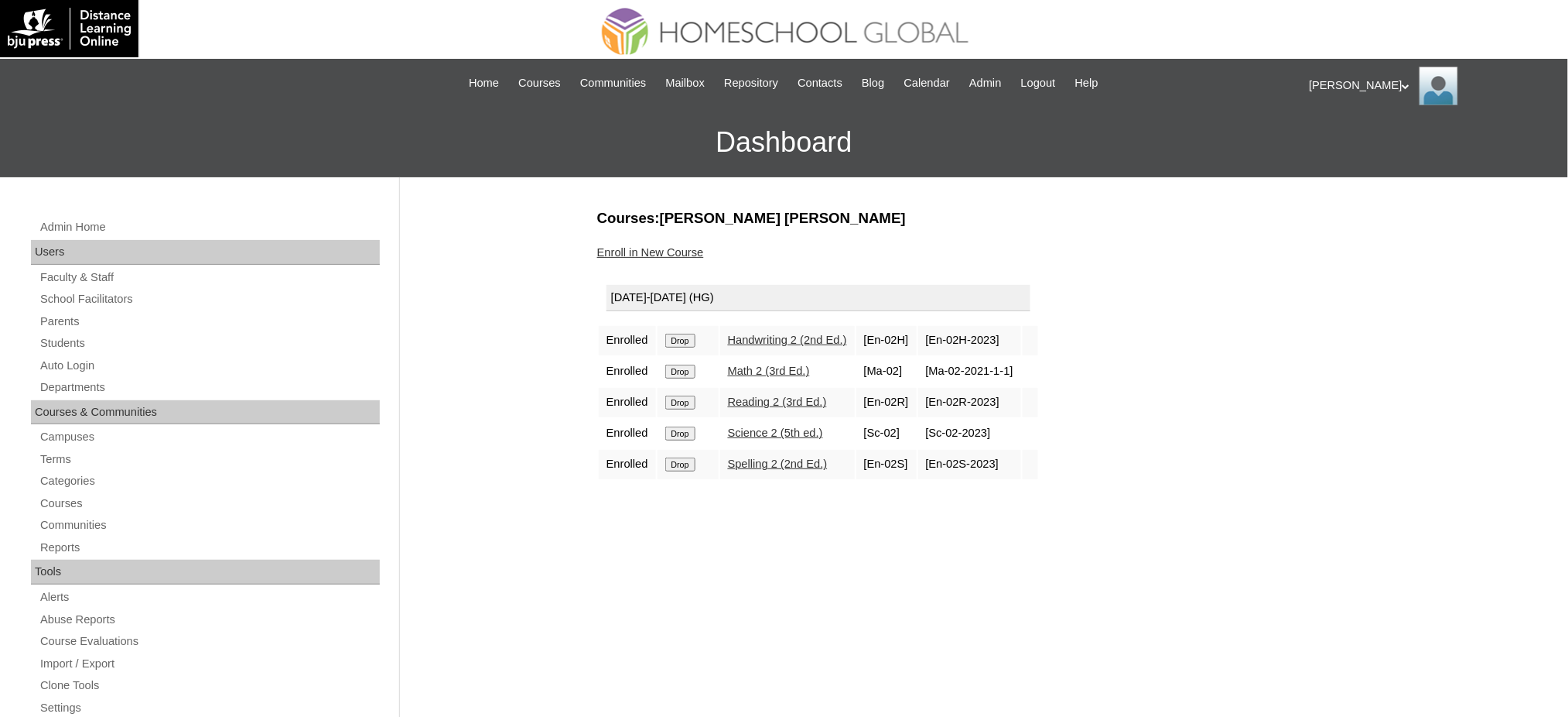
click at [696, 340] on input "Drop" at bounding box center [680, 341] width 30 height 14
click at [689, 341] on input "Drop" at bounding box center [680, 341] width 30 height 14
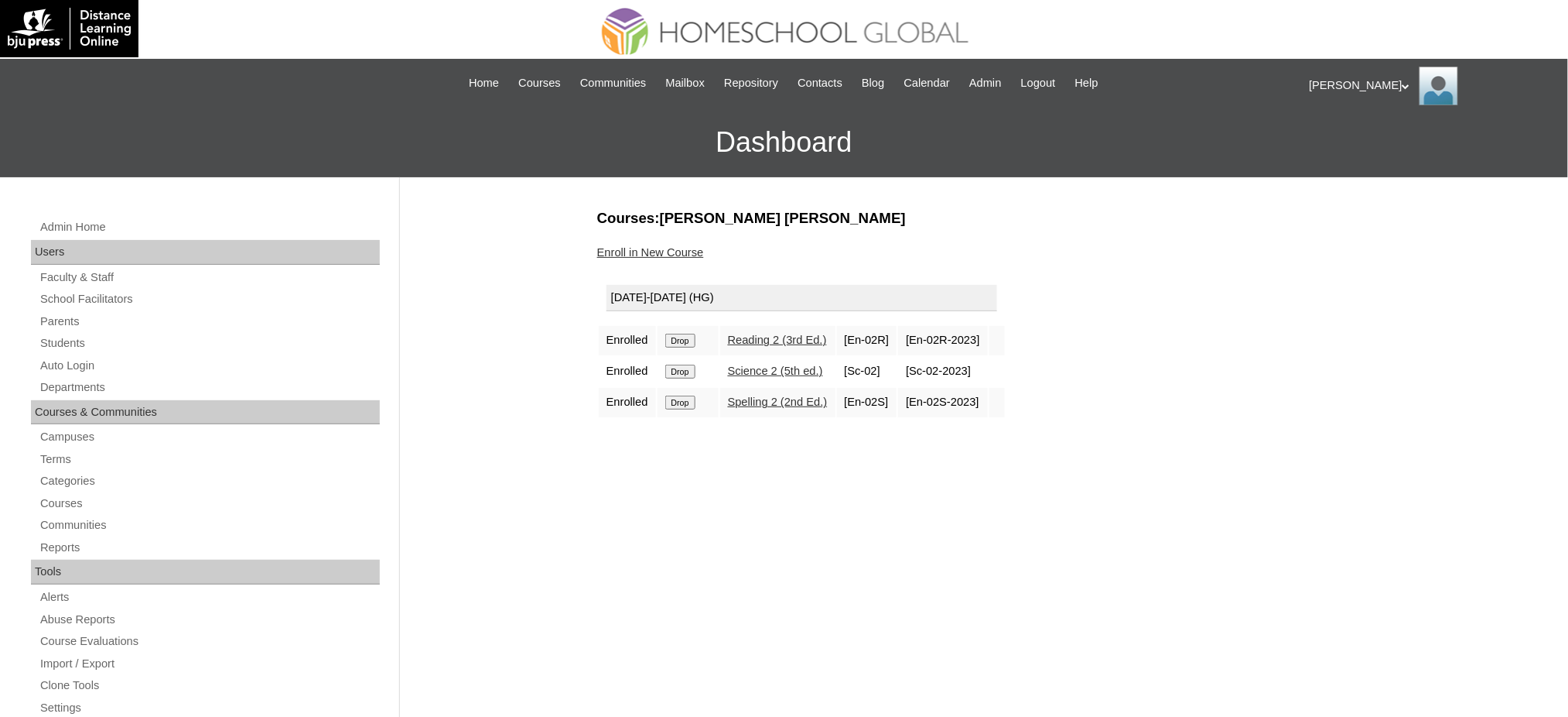
click at [681, 339] on input "Drop" at bounding box center [680, 341] width 30 height 14
click at [685, 342] on input "Drop" at bounding box center [680, 341] width 30 height 14
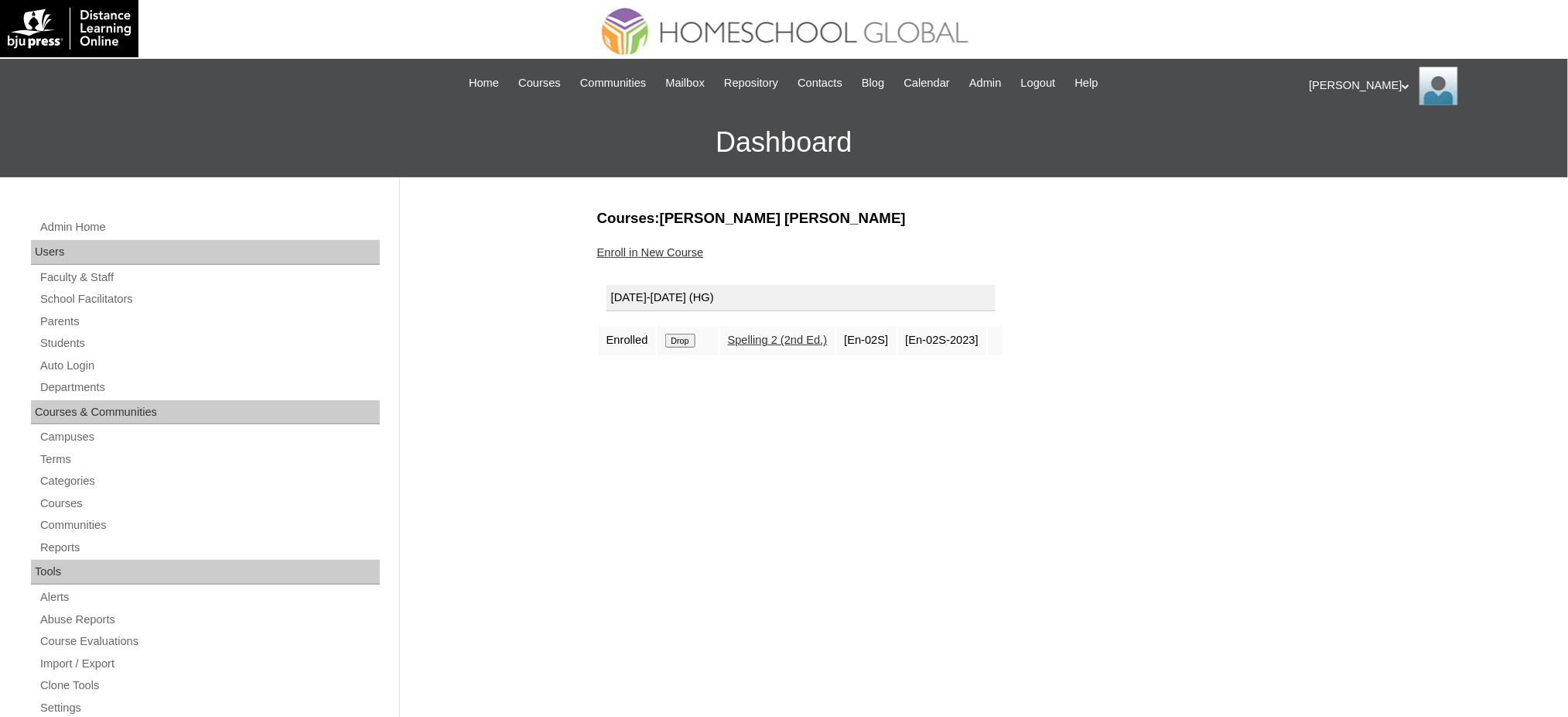
click at [690, 334] on input "Drop" at bounding box center [680, 341] width 30 height 14
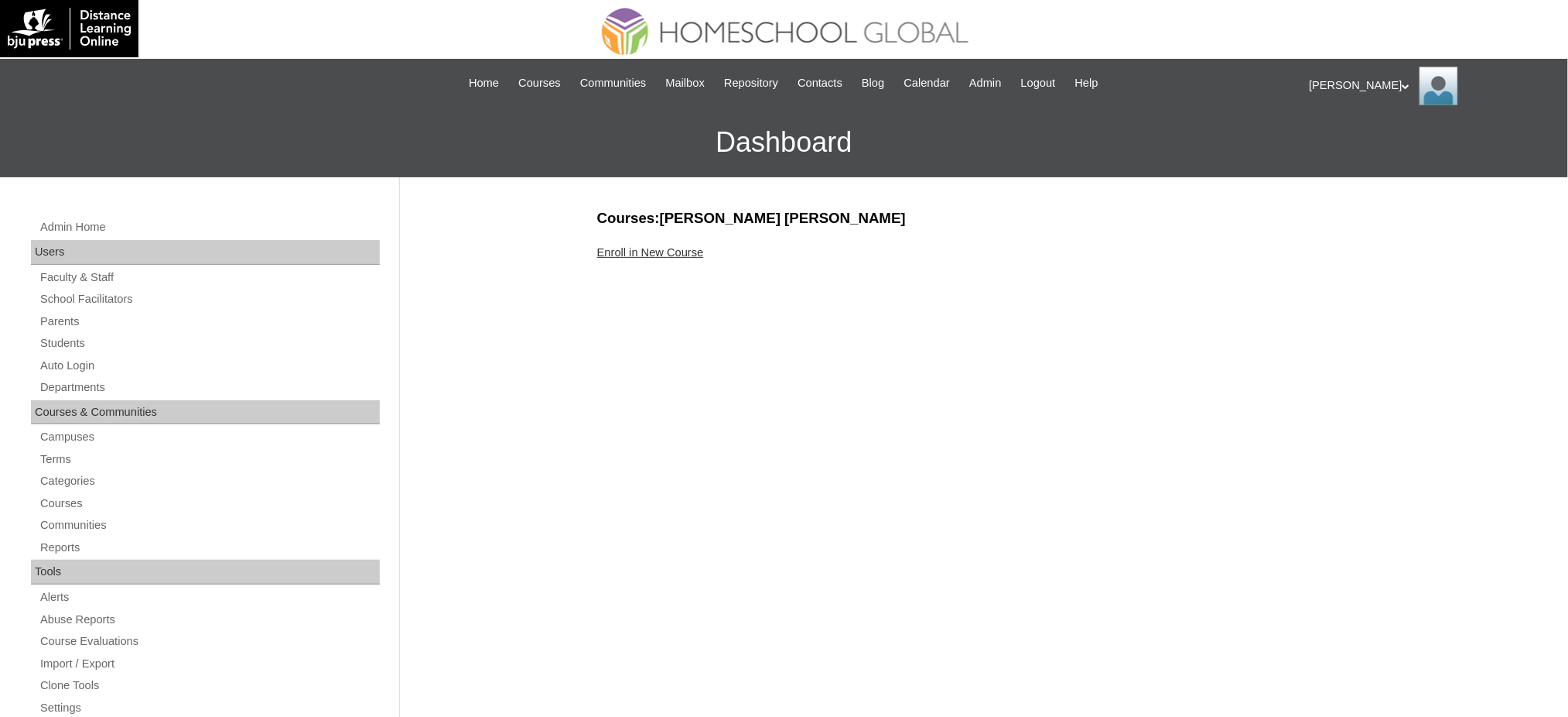
click at [636, 246] on link "Enroll in New Course" at bounding box center [651, 252] width 107 height 12
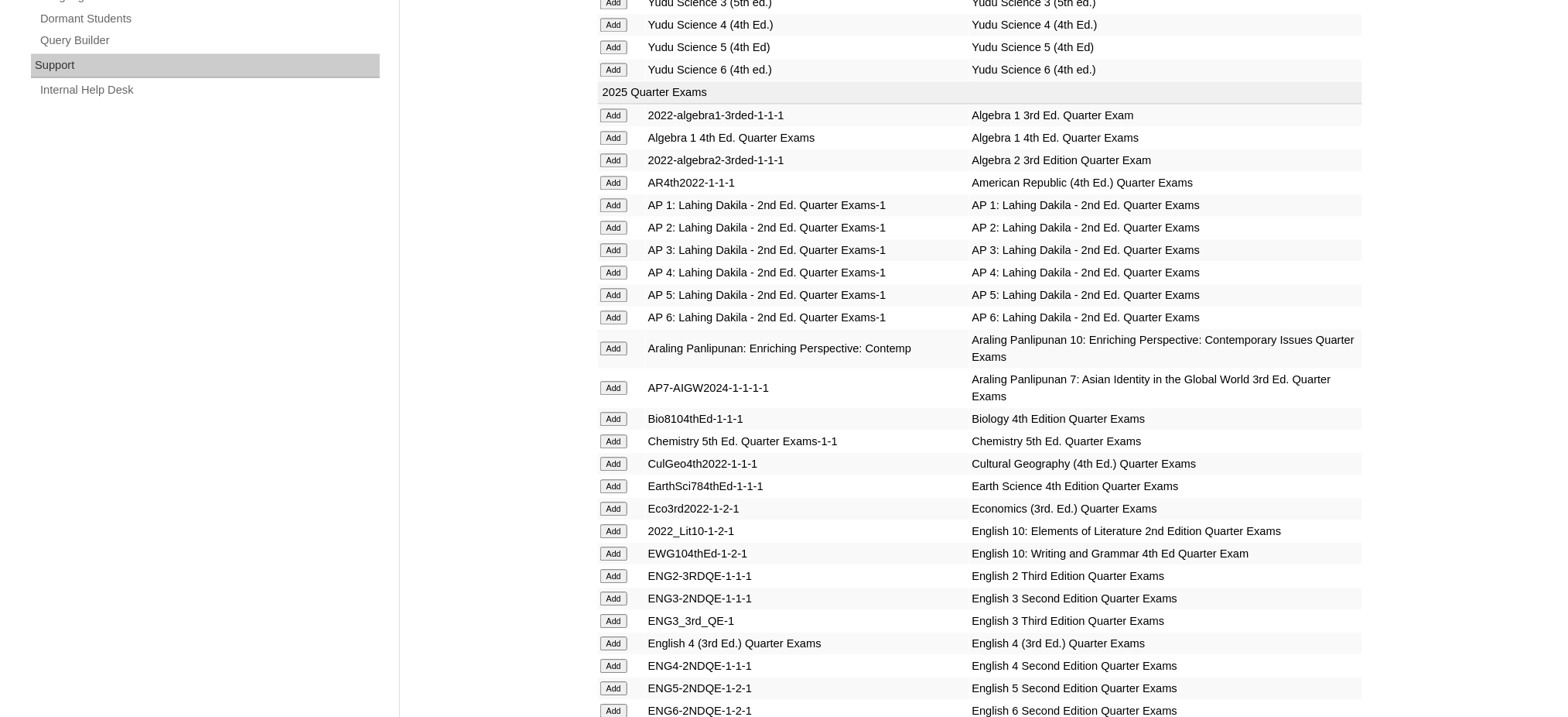
scroll to position [1135, 0]
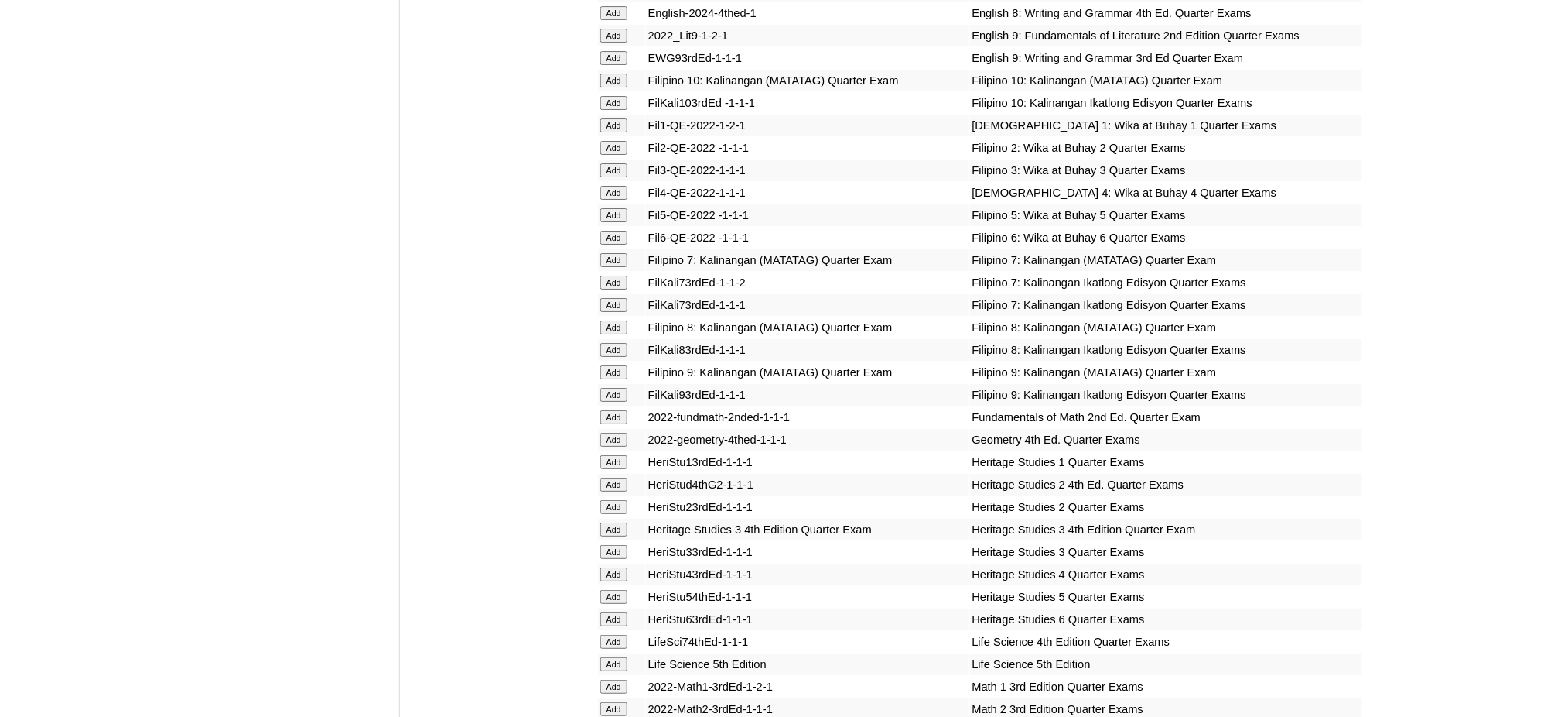
scroll to position [1961, 0]
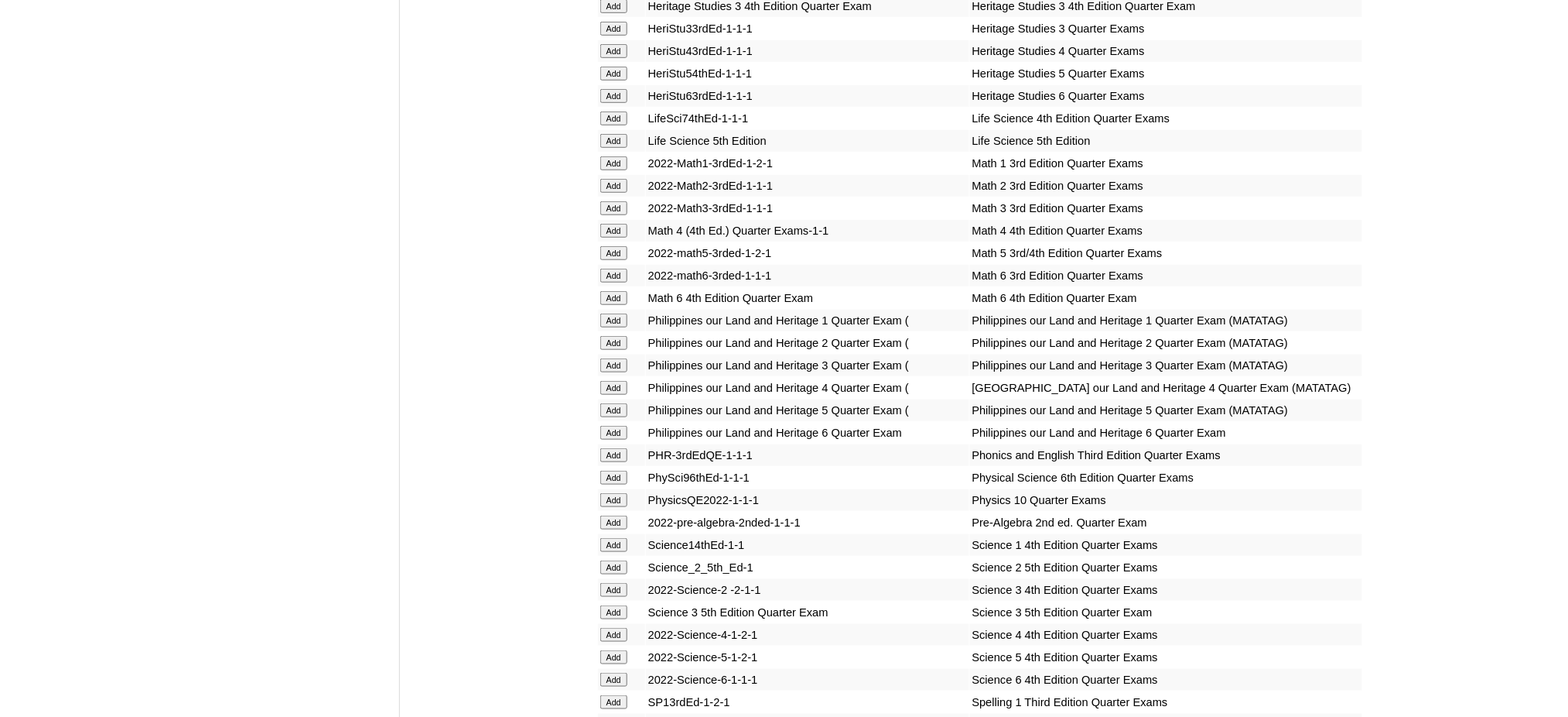
scroll to position [2477, 0]
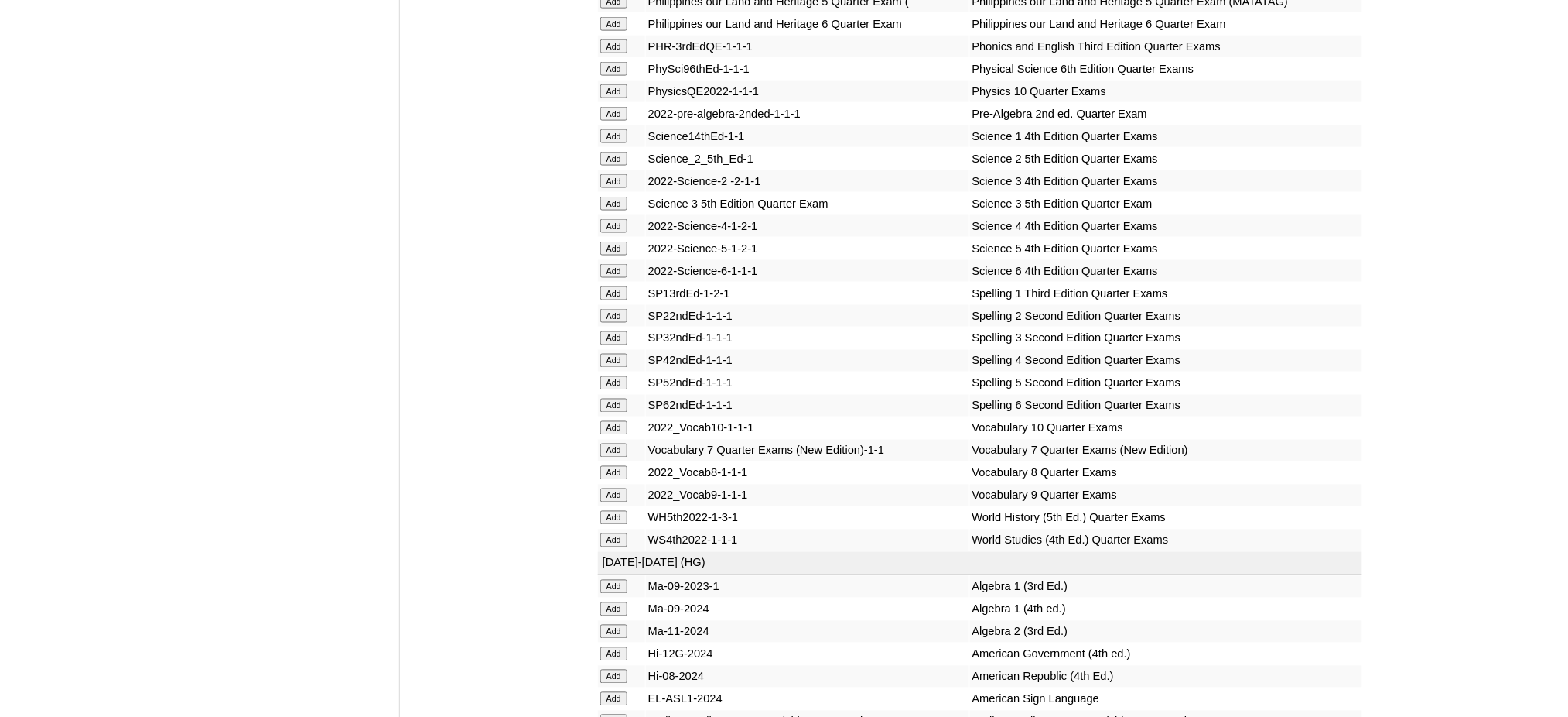
scroll to position [2890, 0]
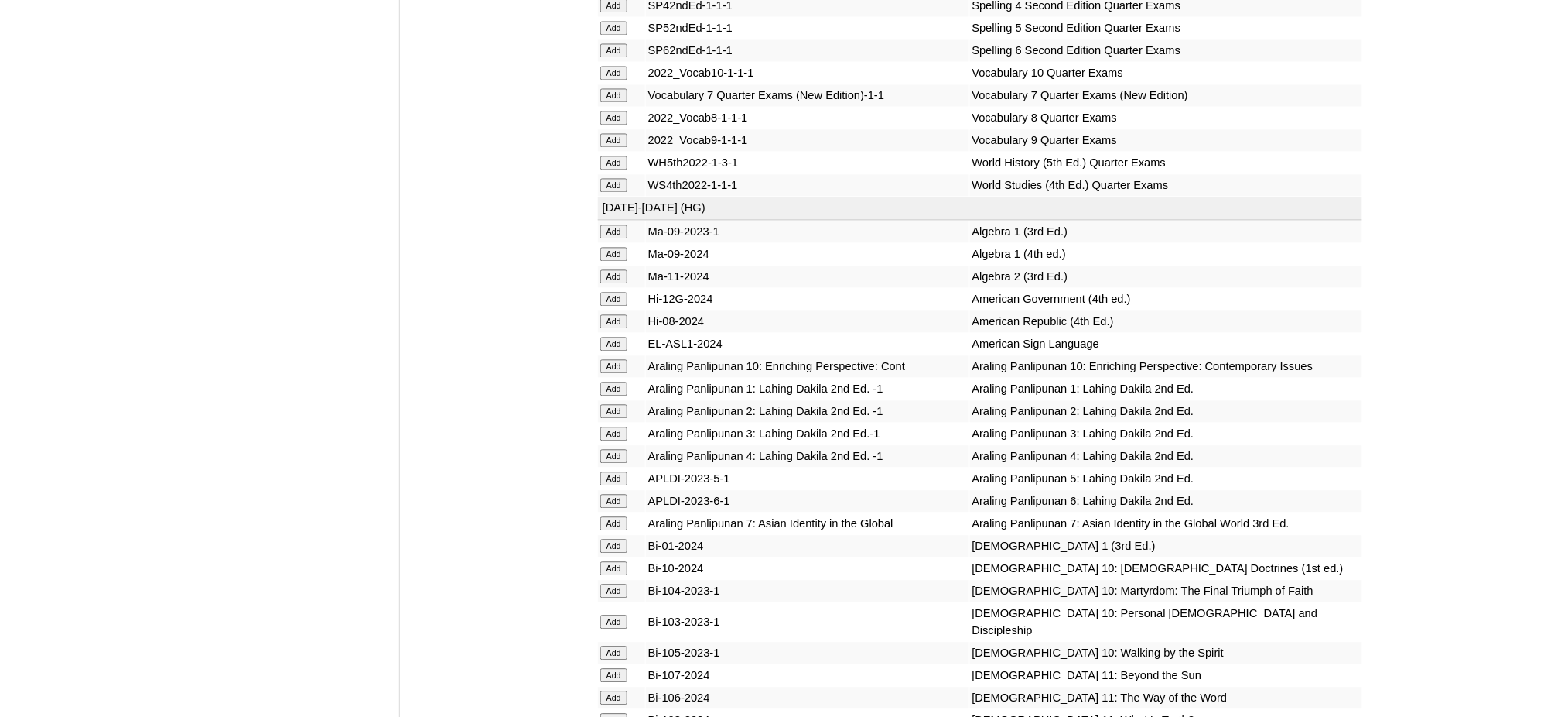
scroll to position [3302, 0]
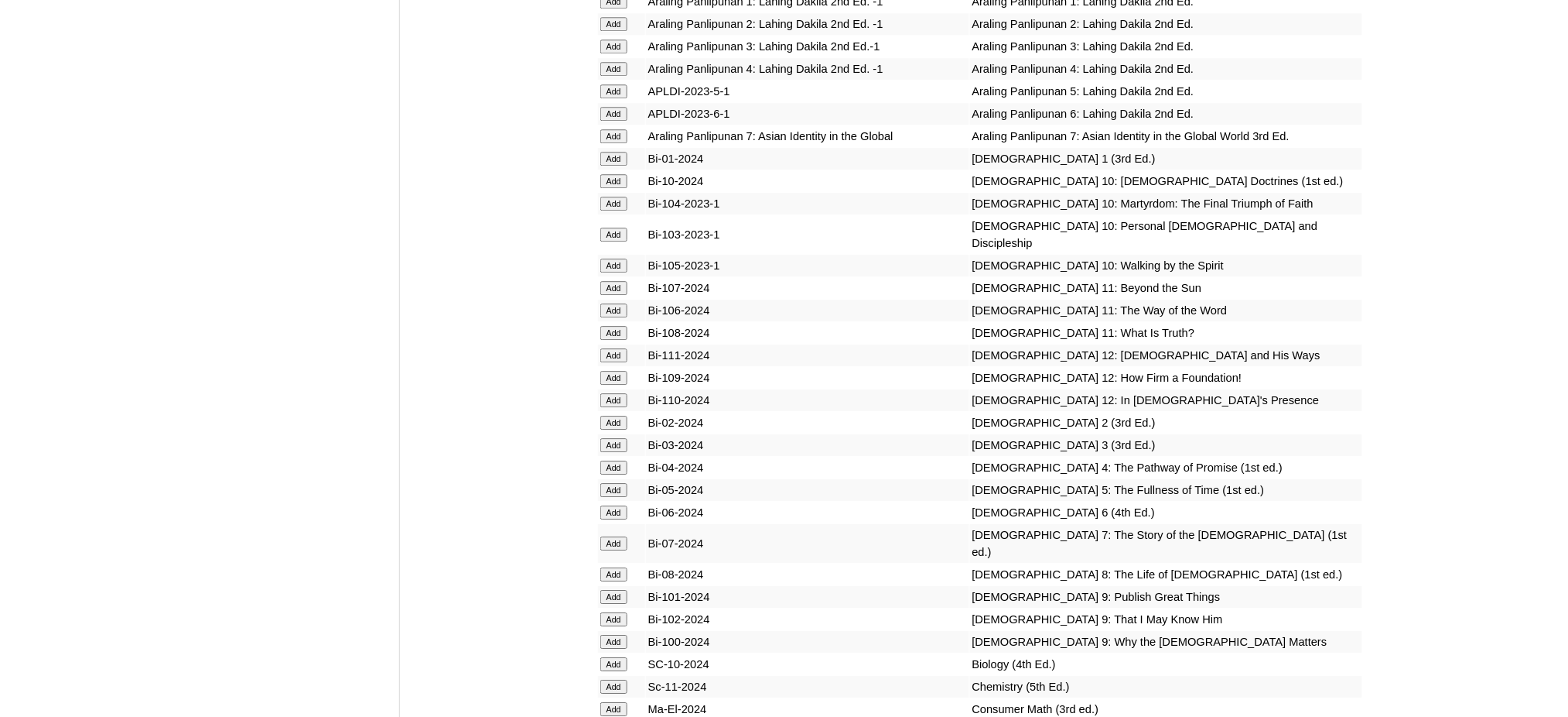
scroll to position [3611, 0]
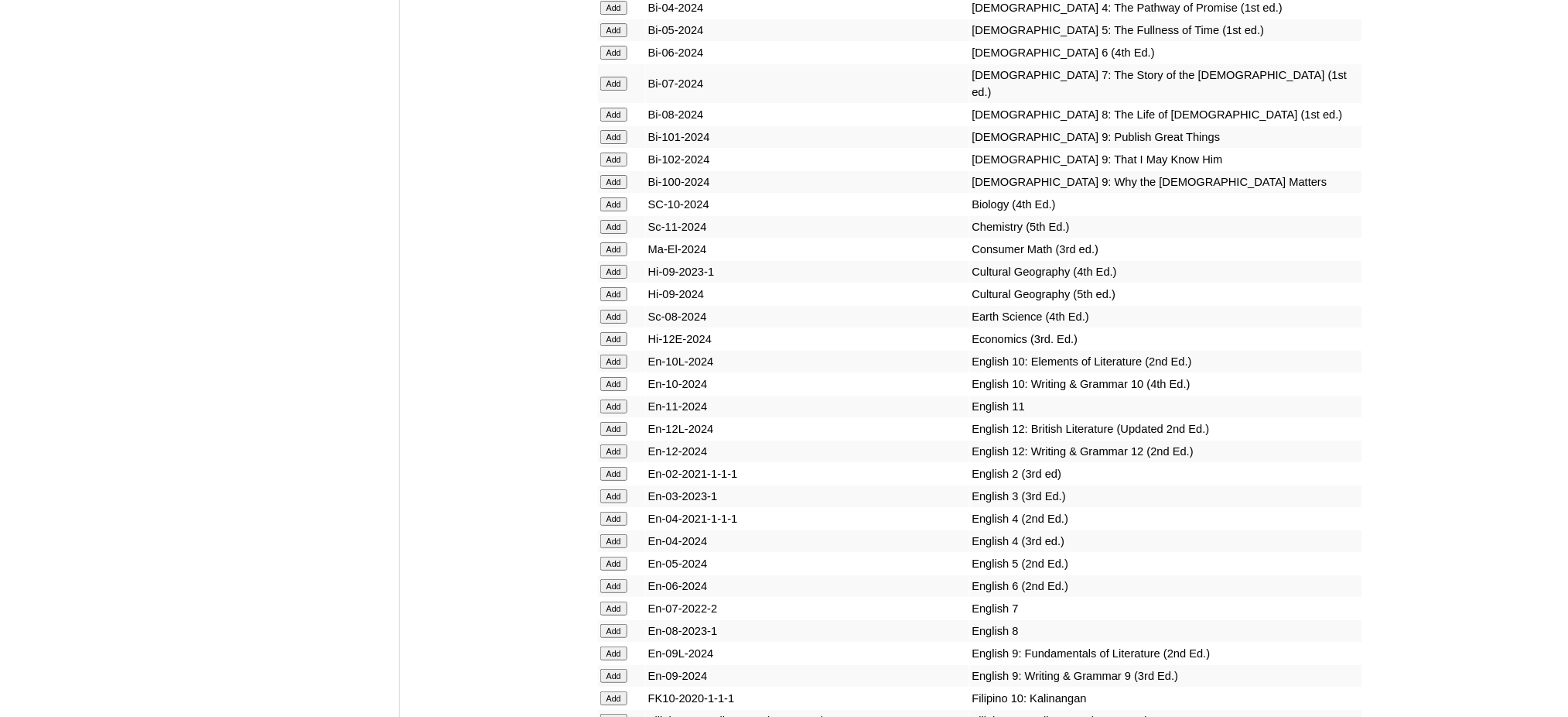
scroll to position [4127, 0]
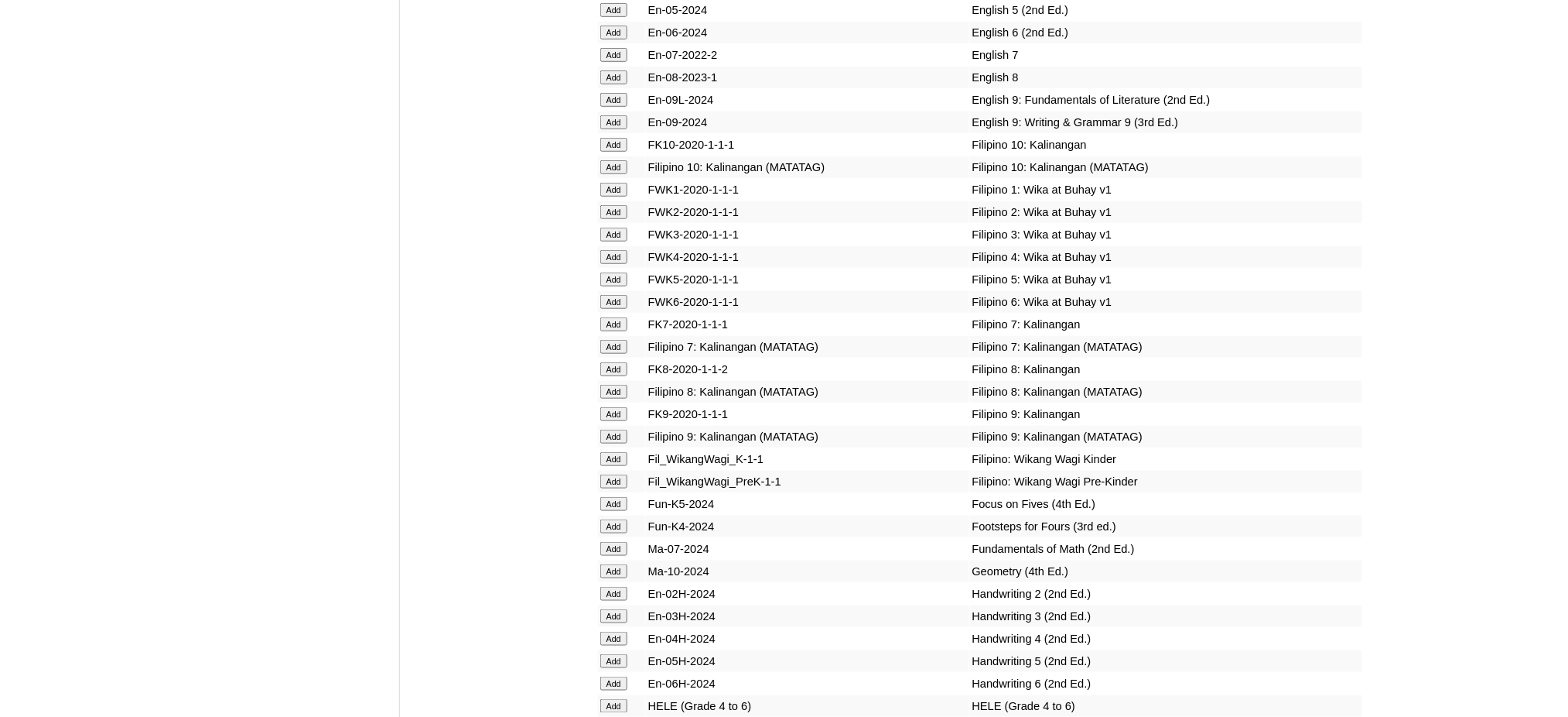
scroll to position [4644, 0]
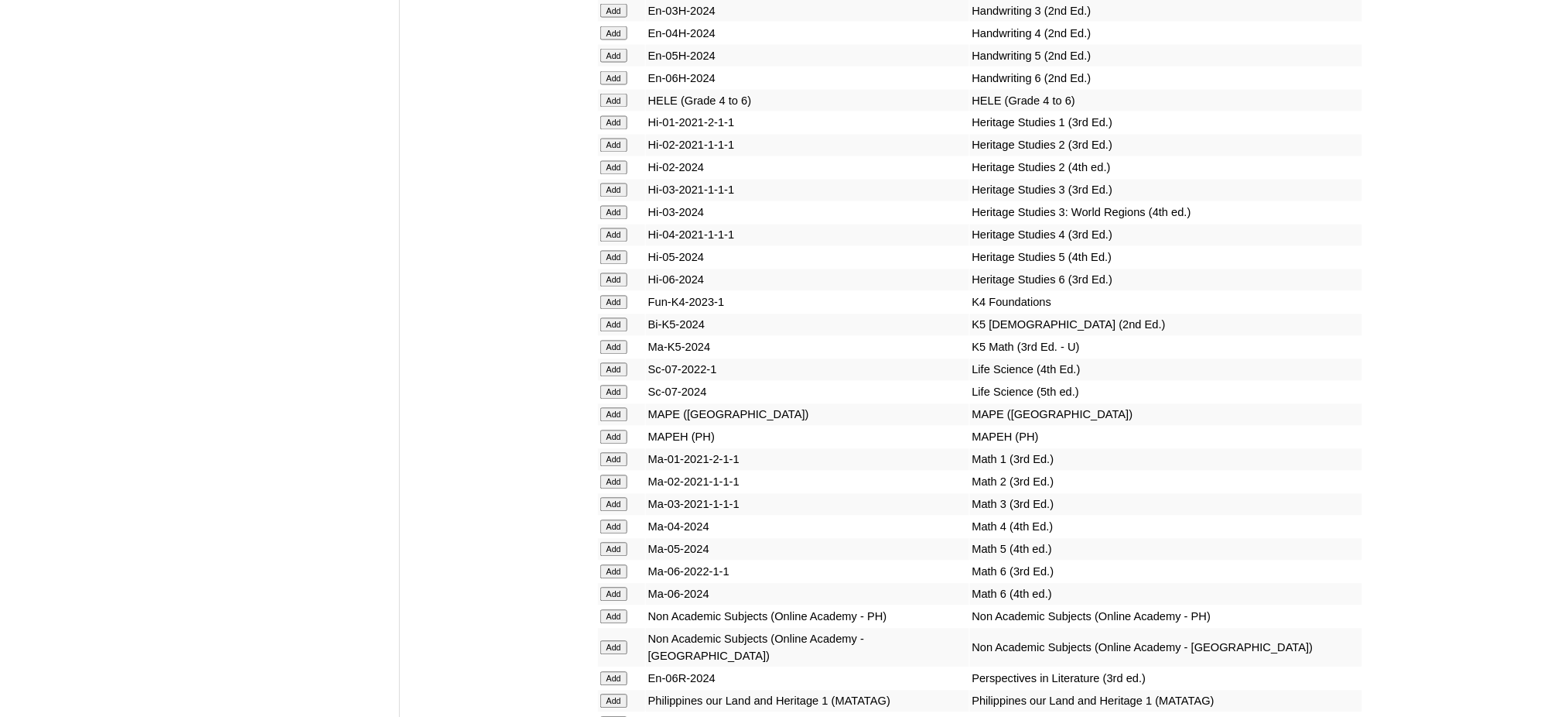
scroll to position [5263, 0]
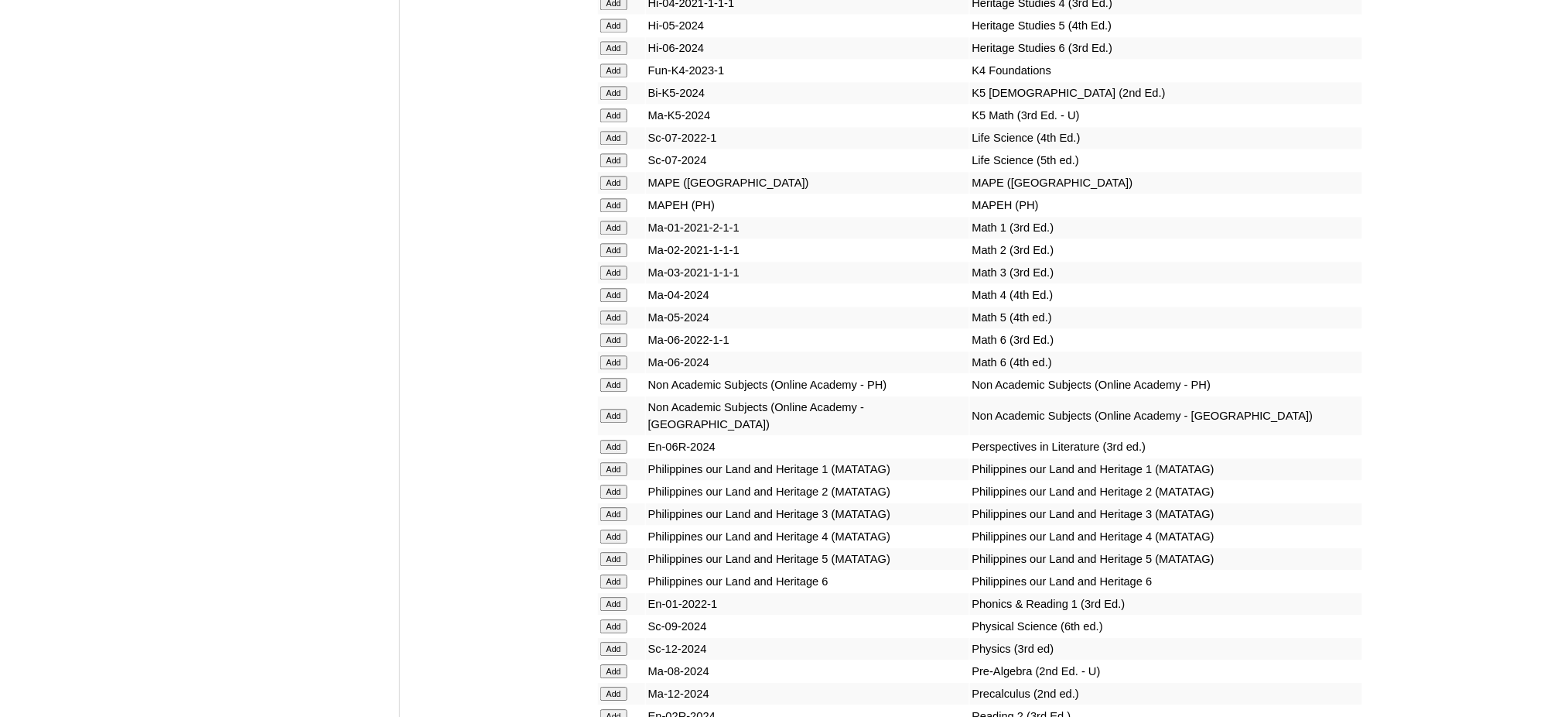
scroll to position [5469, 0]
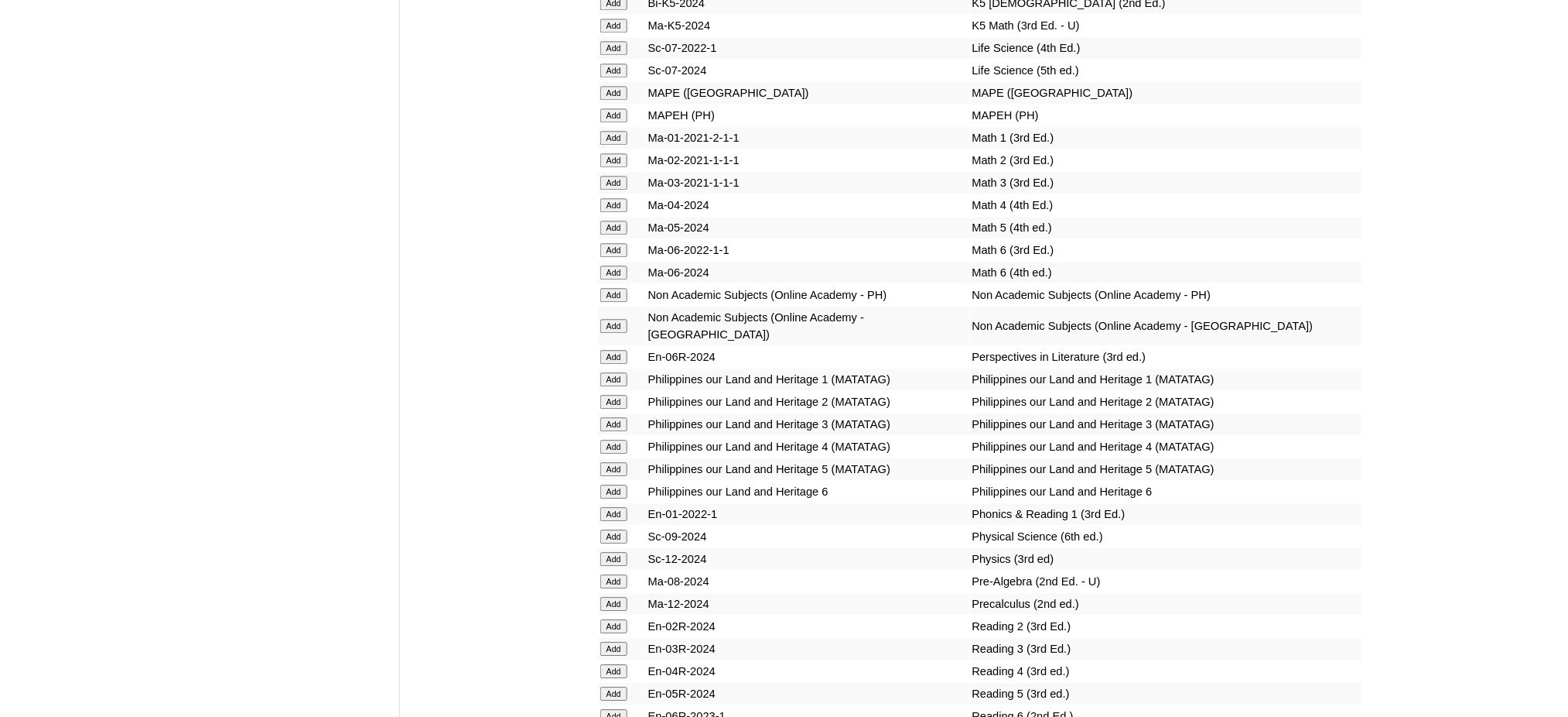
scroll to position [5573, 0]
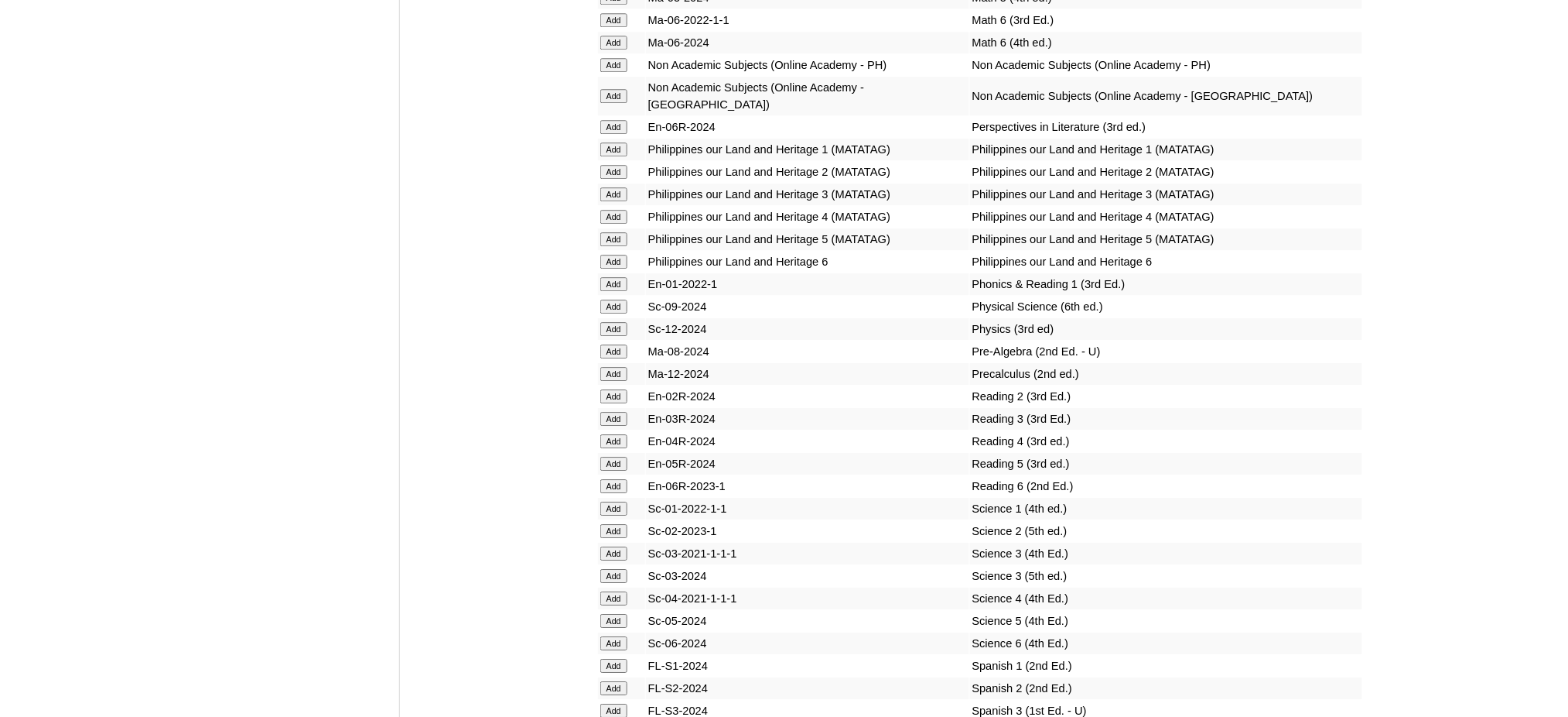
scroll to position [5882, 0]
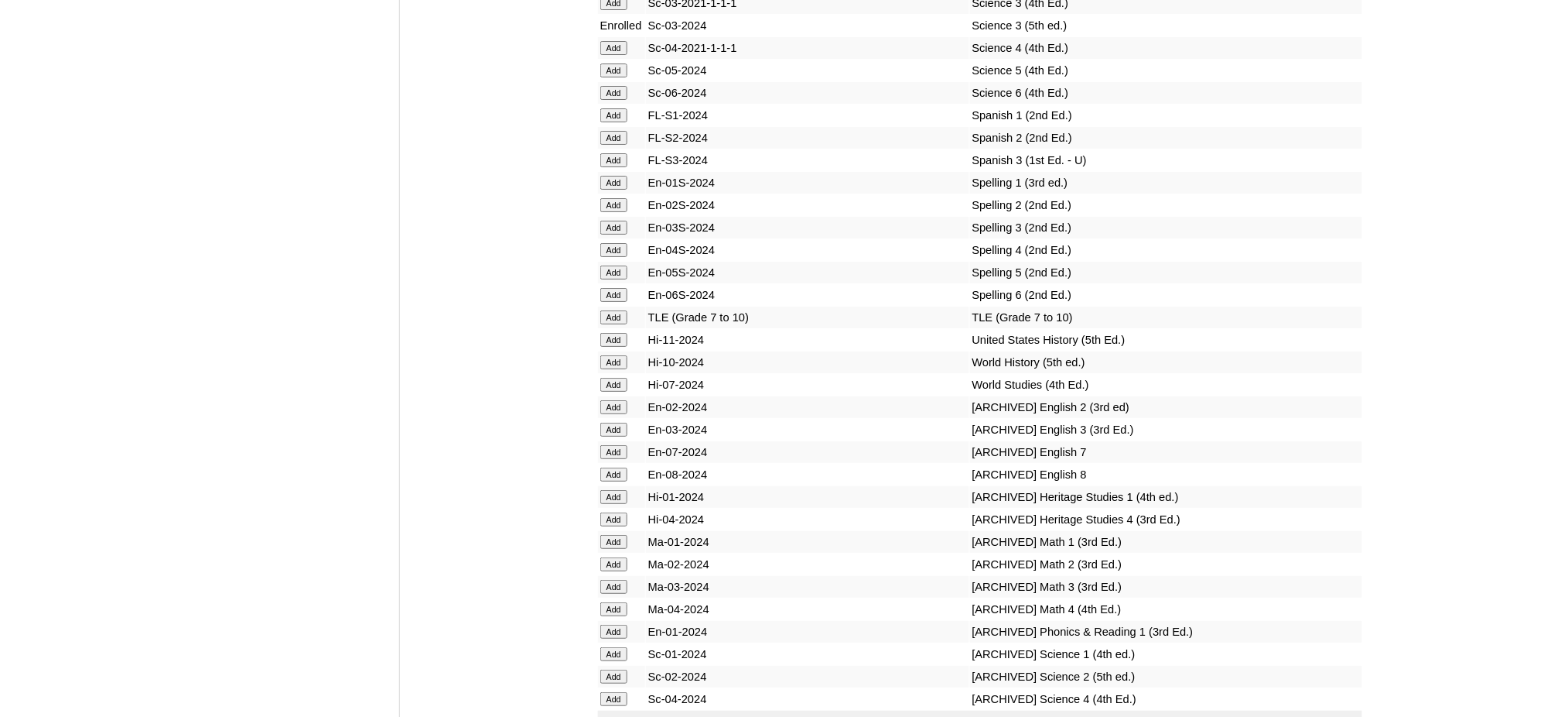
scroll to position [6353, 0]
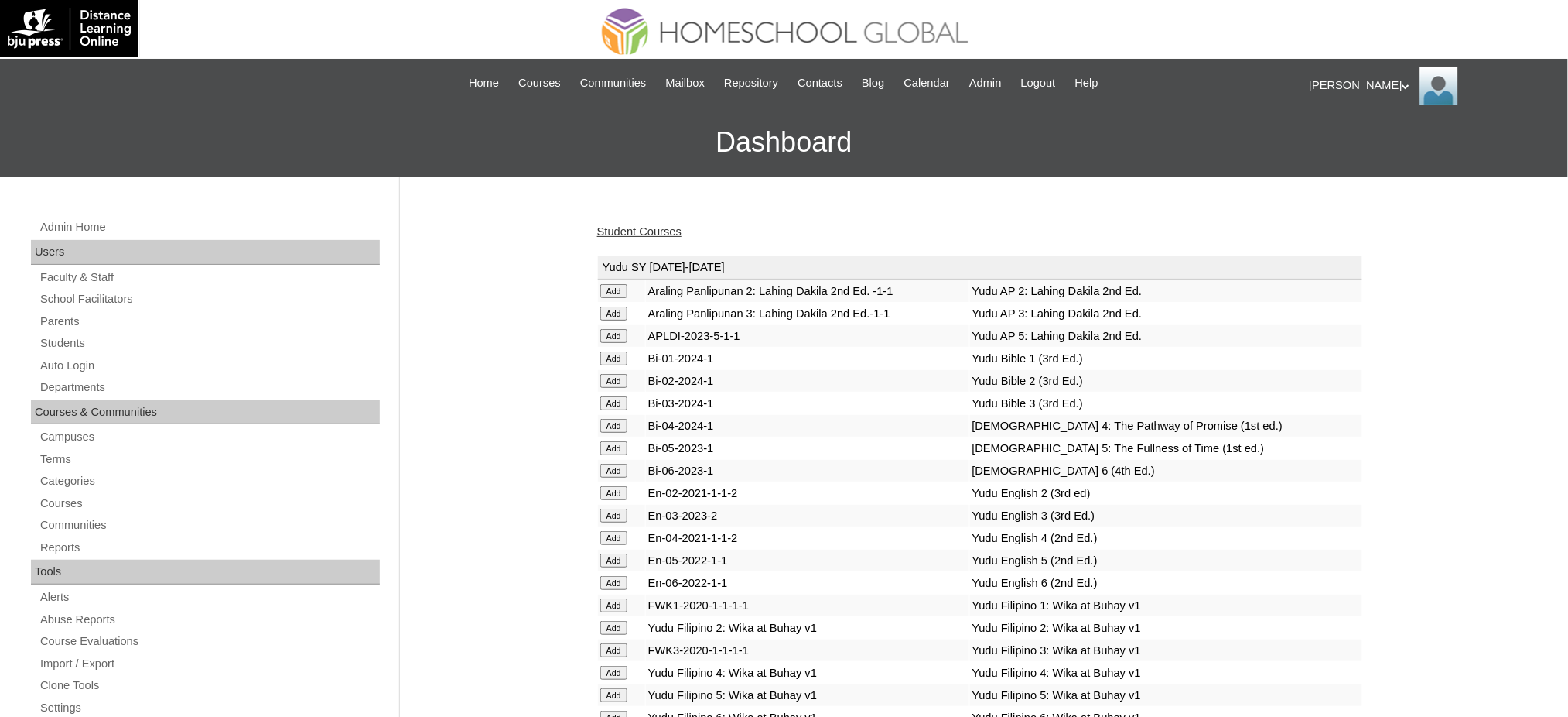
click at [669, 230] on link "Student Courses" at bounding box center [639, 231] width 84 height 12
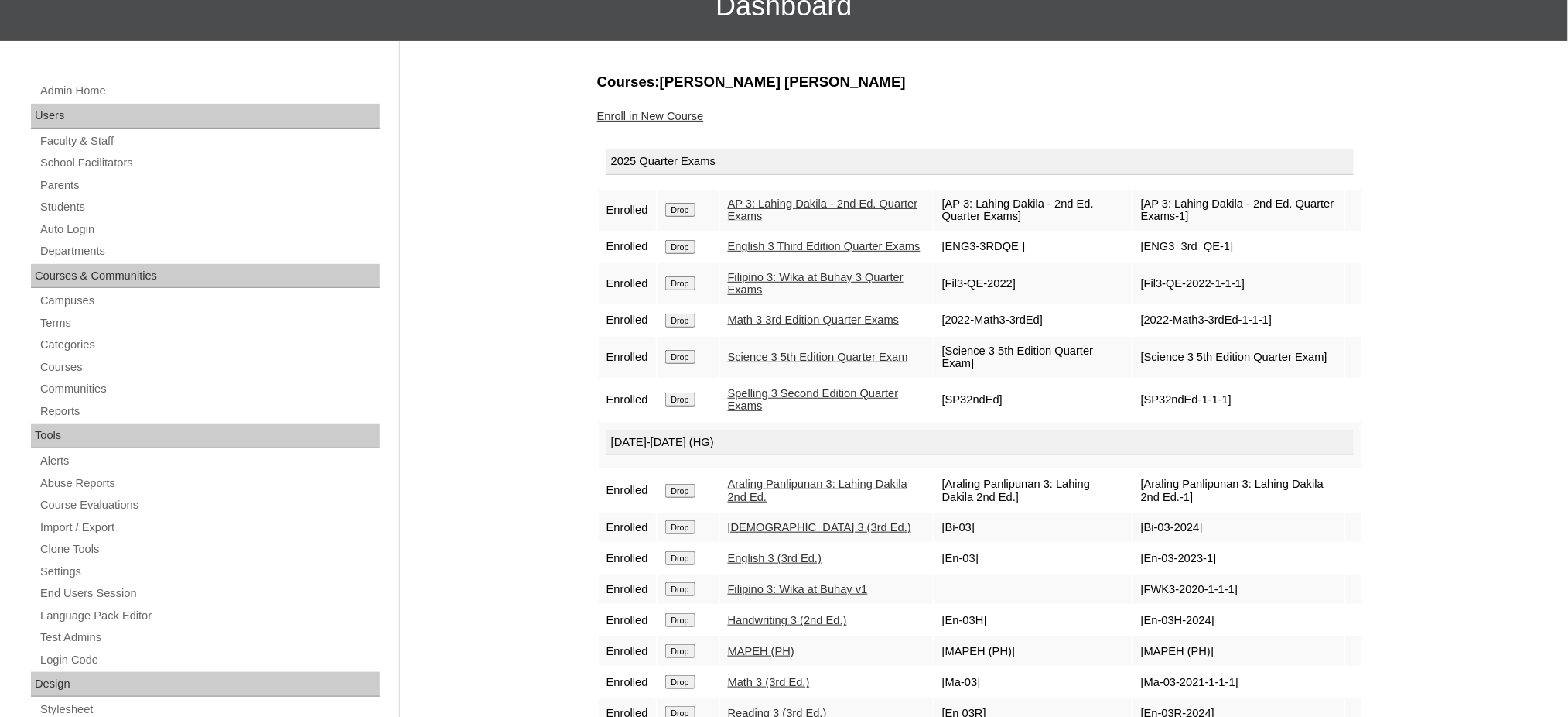
scroll to position [103, 0]
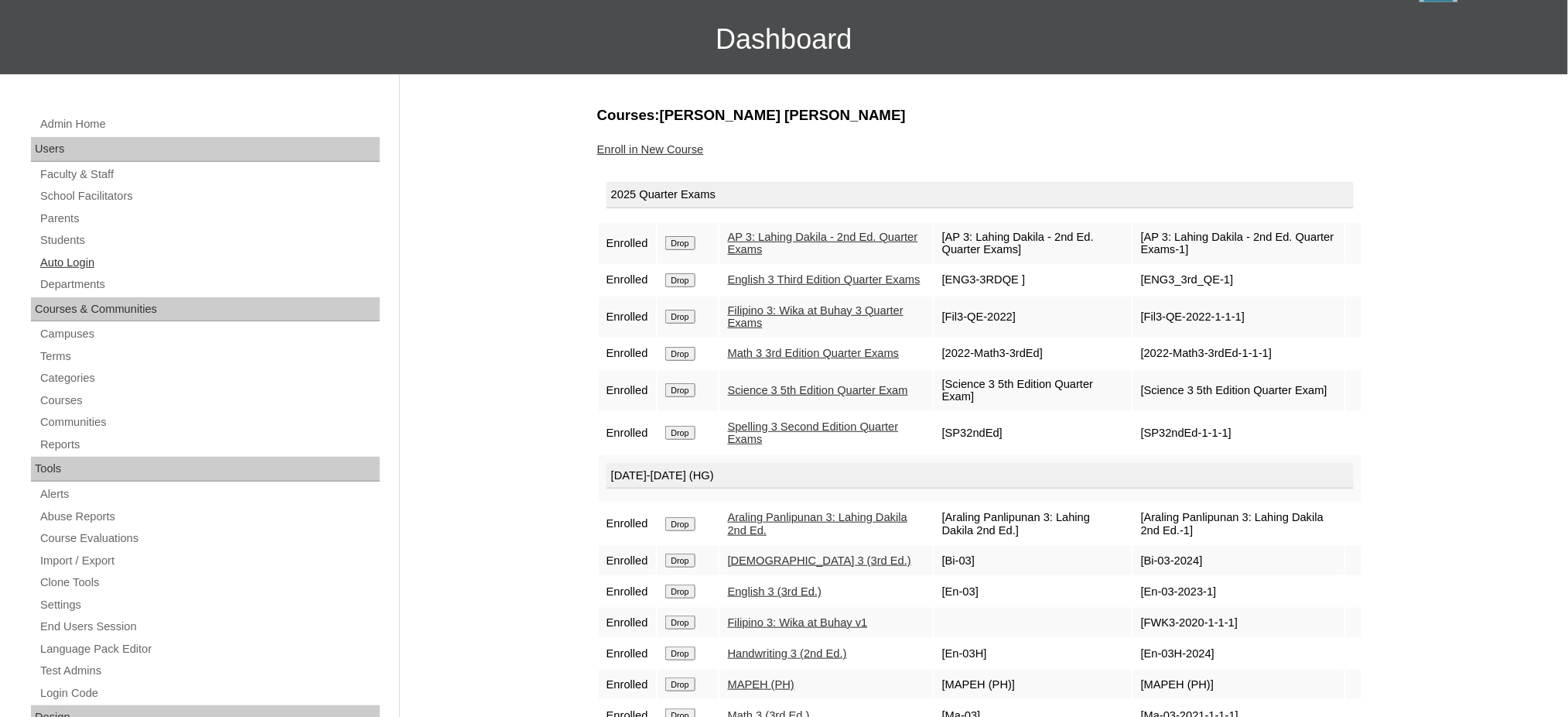
click at [53, 262] on link "Auto Login" at bounding box center [209, 262] width 341 height 19
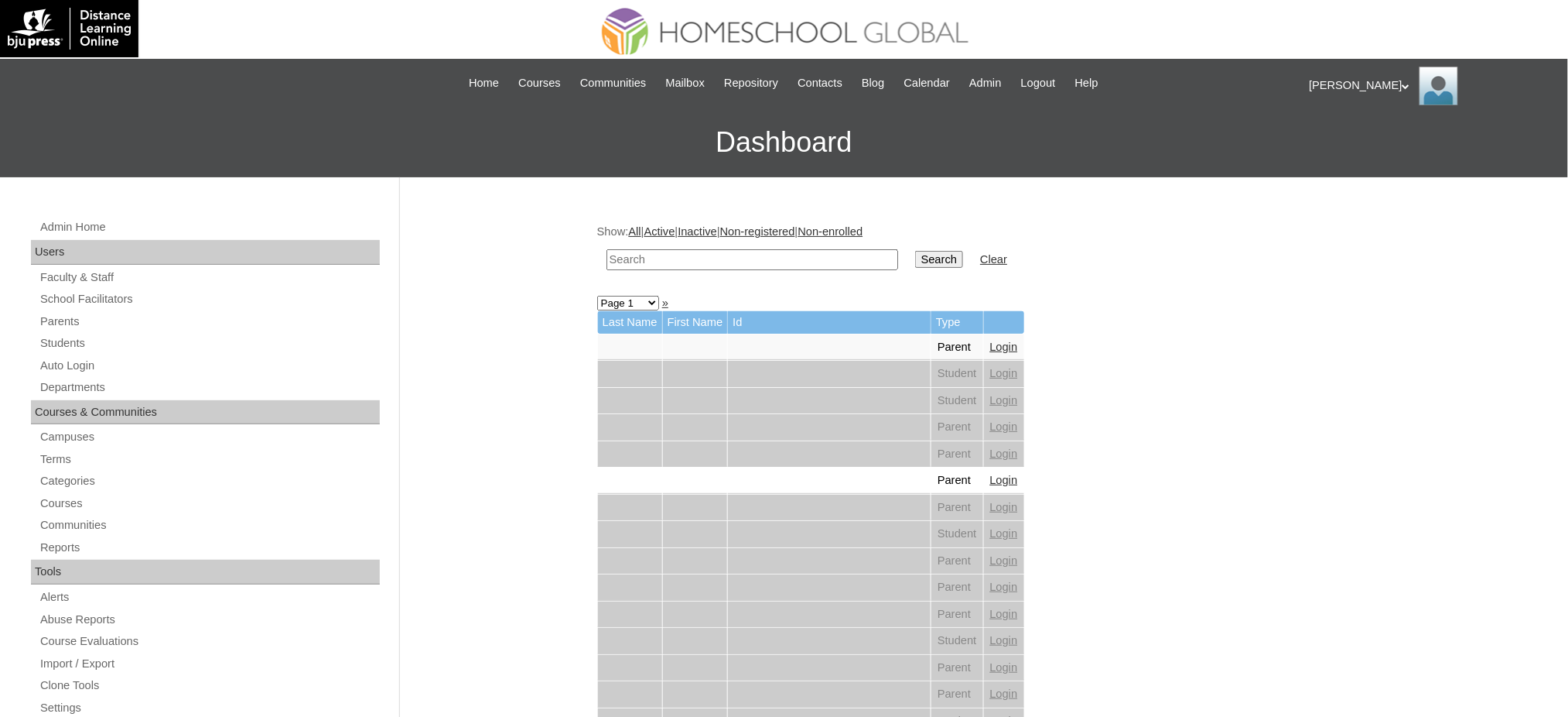
click at [698, 259] on input "text" at bounding box center [752, 260] width 292 height 21
paste input "Haroun"
type input "Haroun"
click at [916, 256] on input "Search" at bounding box center [939, 260] width 48 height 17
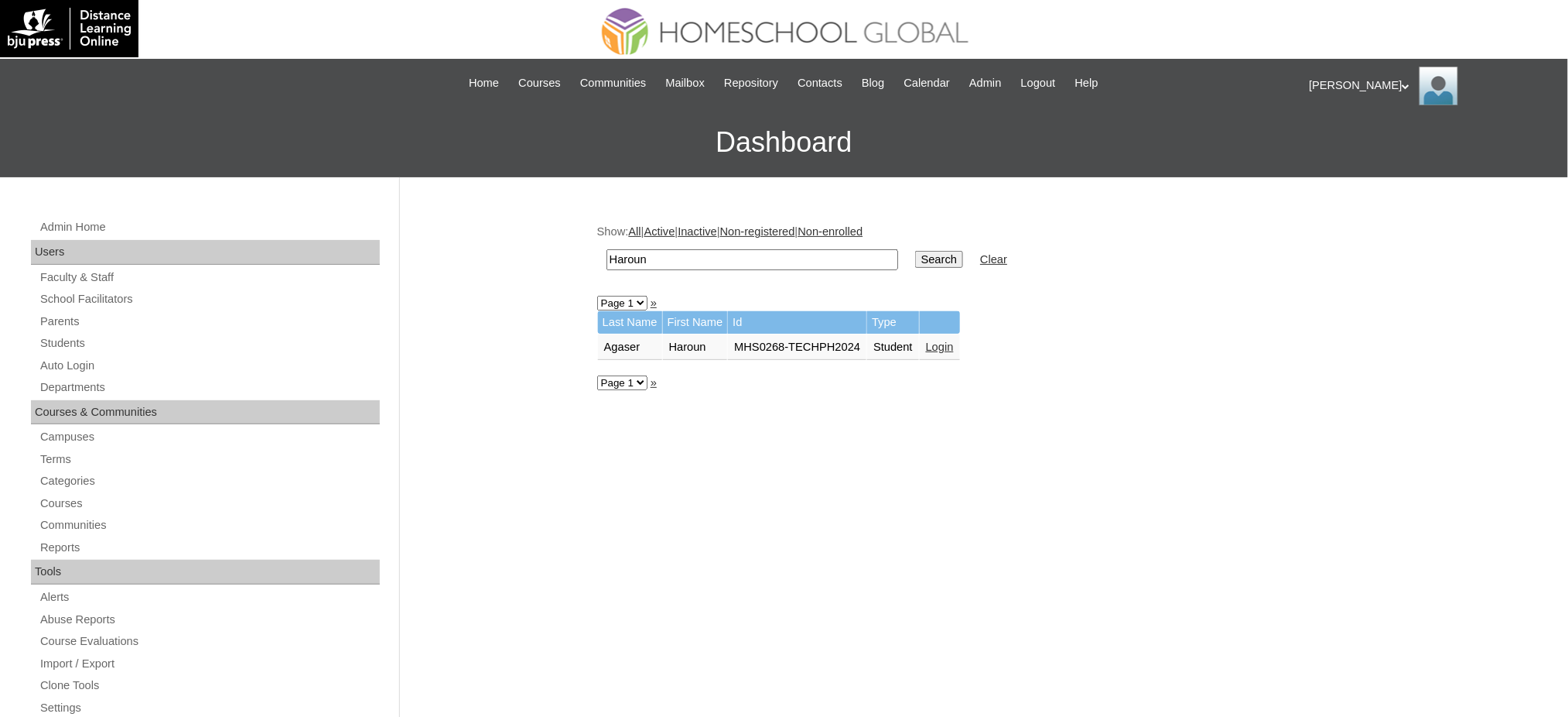
click at [941, 343] on link "Login" at bounding box center [940, 347] width 28 height 12
